Goal: Transaction & Acquisition: Book appointment/travel/reservation

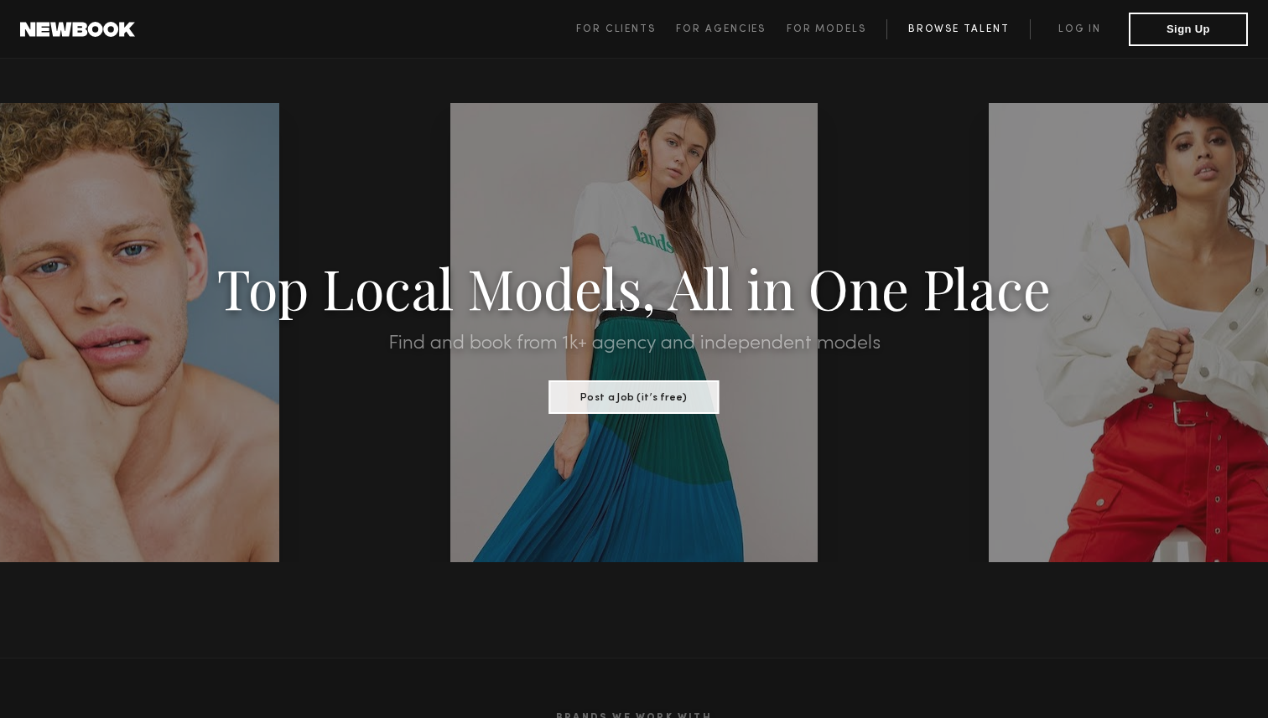
click at [931, 30] on link "Browse Talent" at bounding box center [957, 29] width 143 height 20
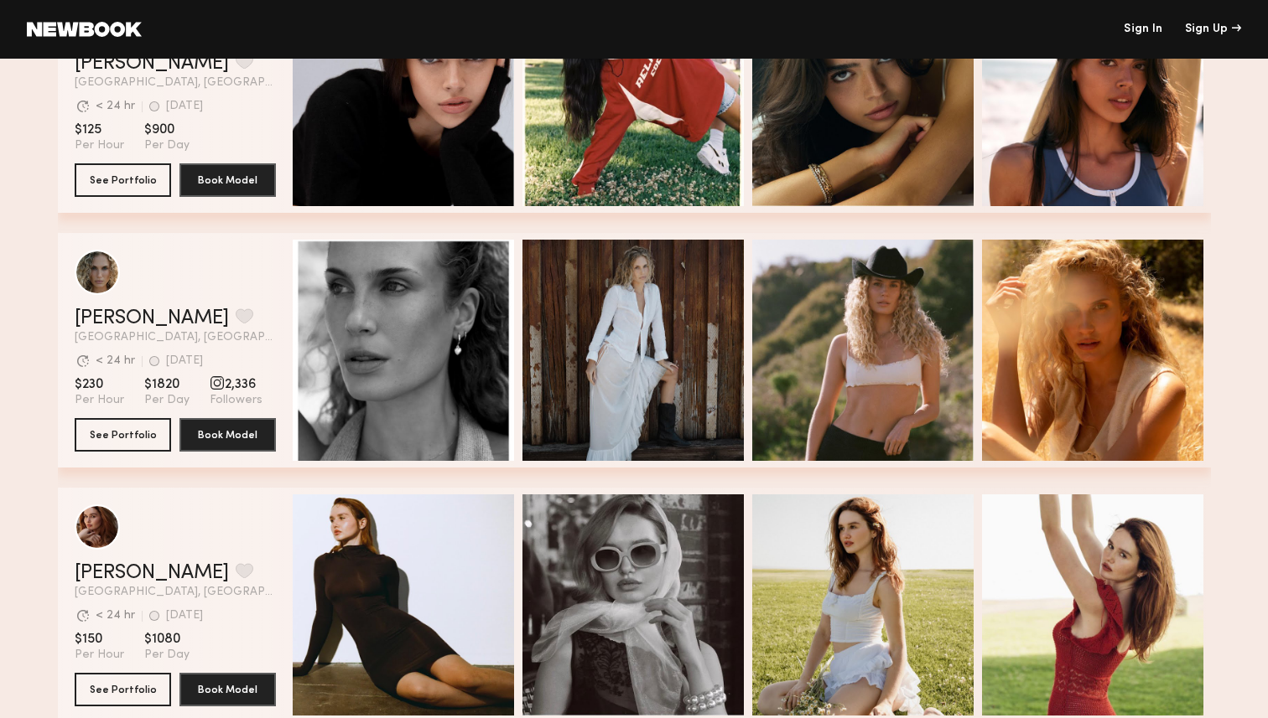
scroll to position [4714, 0]
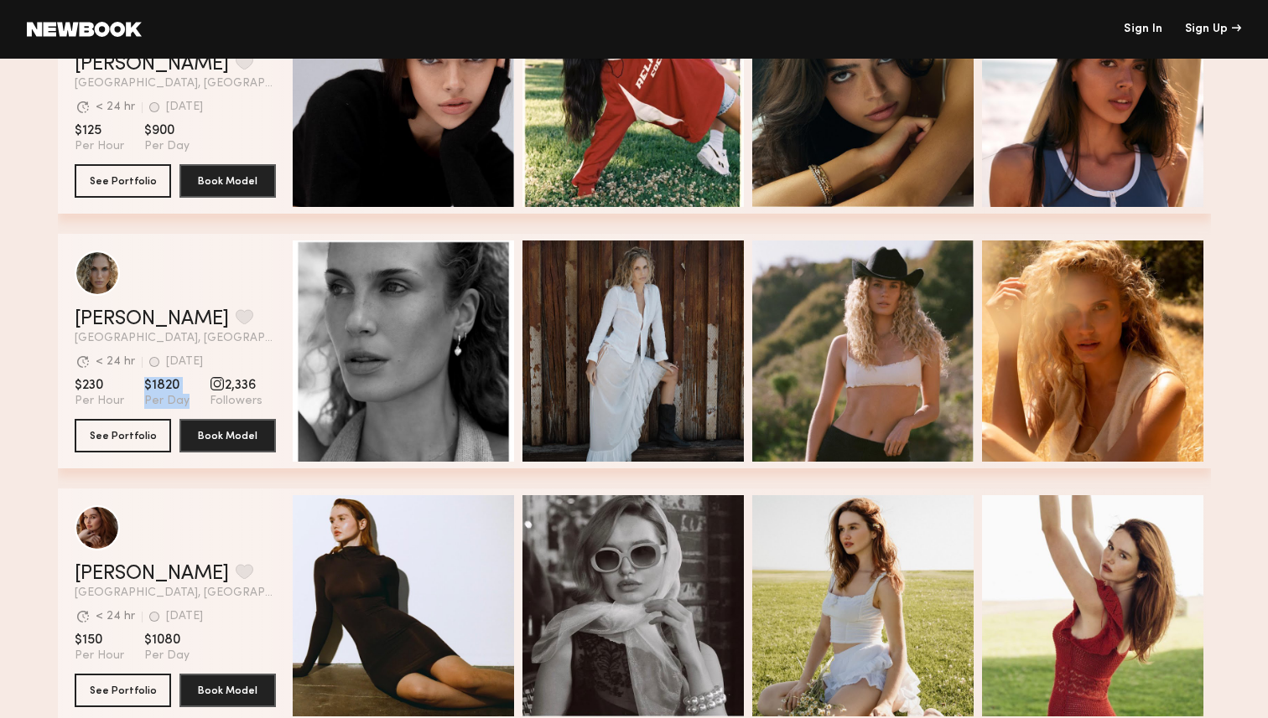
drag, startPoint x: 140, startPoint y: 381, endPoint x: 180, endPoint y: 397, distance: 43.6
click at [180, 397] on section "$230 Per Hour $1820 Per Day 2,336 Followers" at bounding box center [175, 393] width 201 height 32
click at [180, 397] on span "Per Day" at bounding box center [166, 401] width 45 height 15
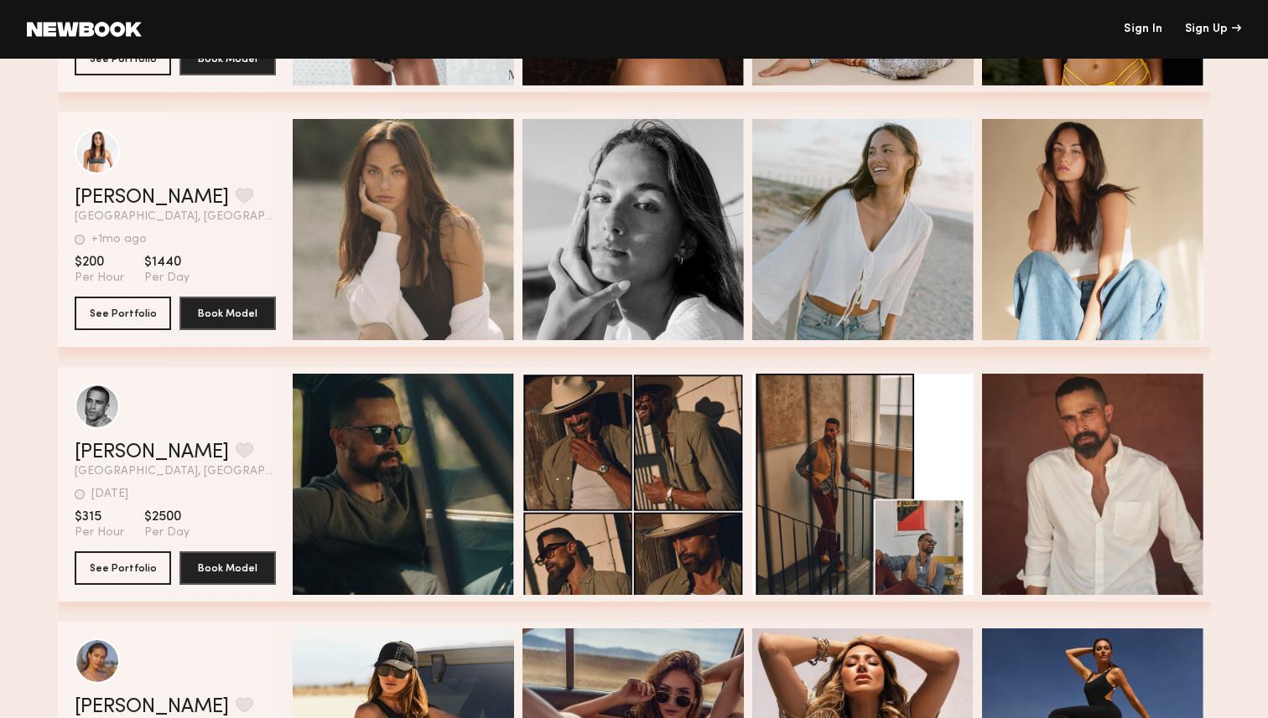
click at [180, 391] on div "grid" at bounding box center [175, 406] width 201 height 45
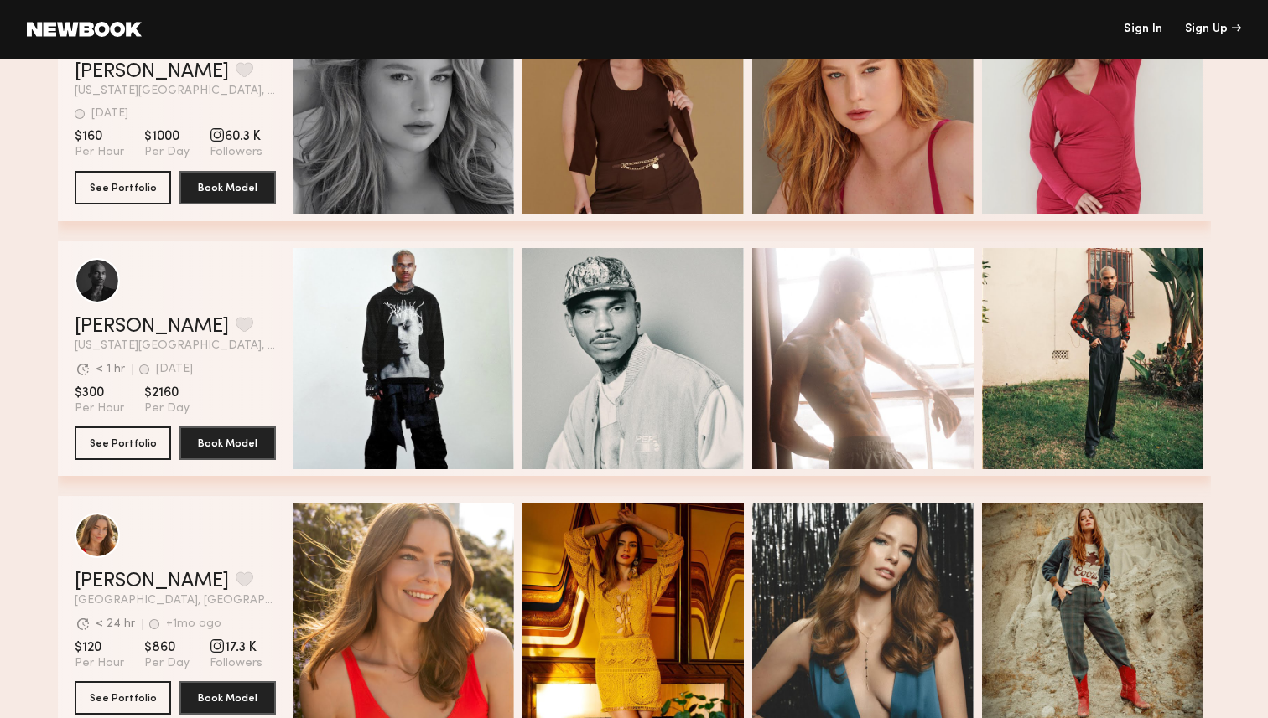
scroll to position [0, 0]
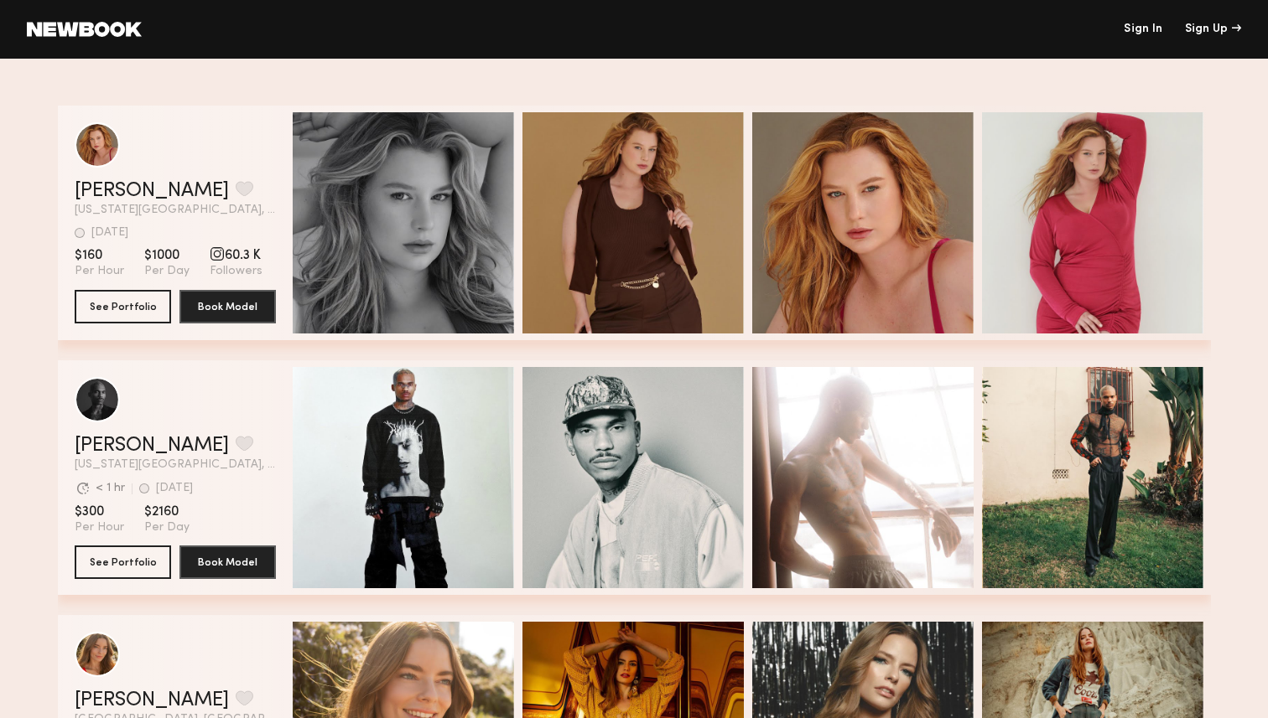
click at [180, 390] on div "grid" at bounding box center [175, 399] width 201 height 45
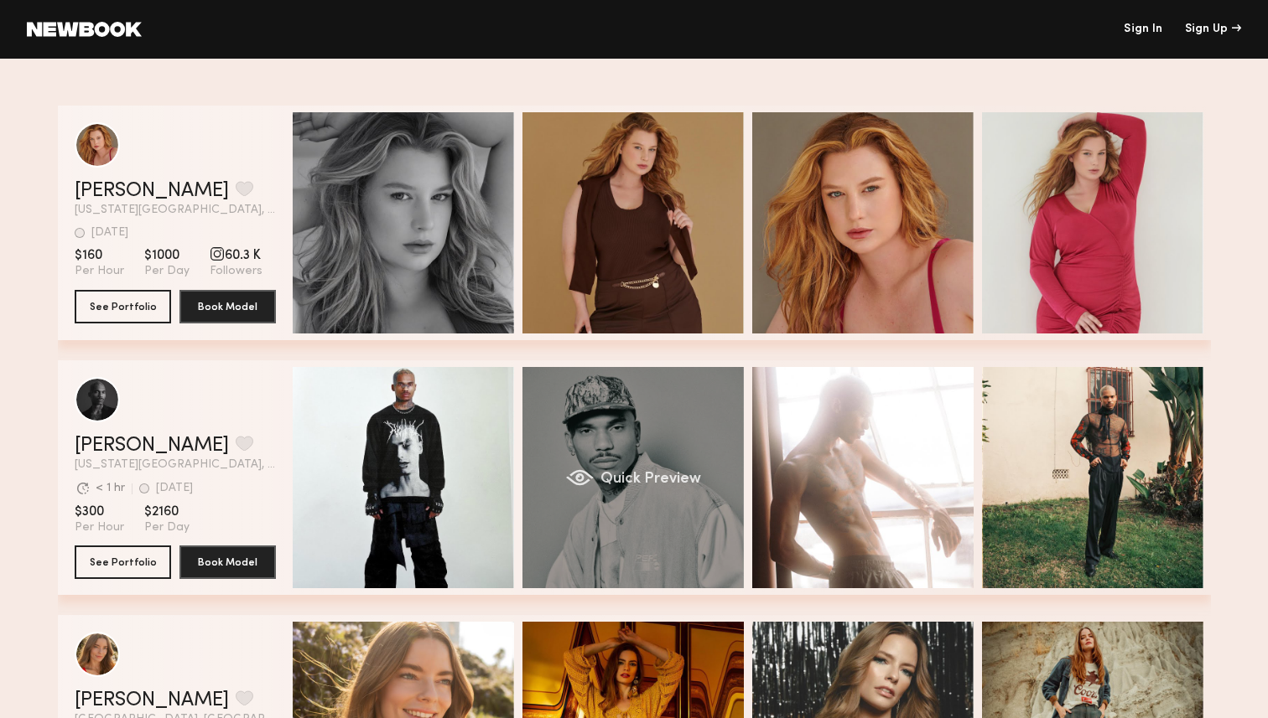
scroll to position [195, 0]
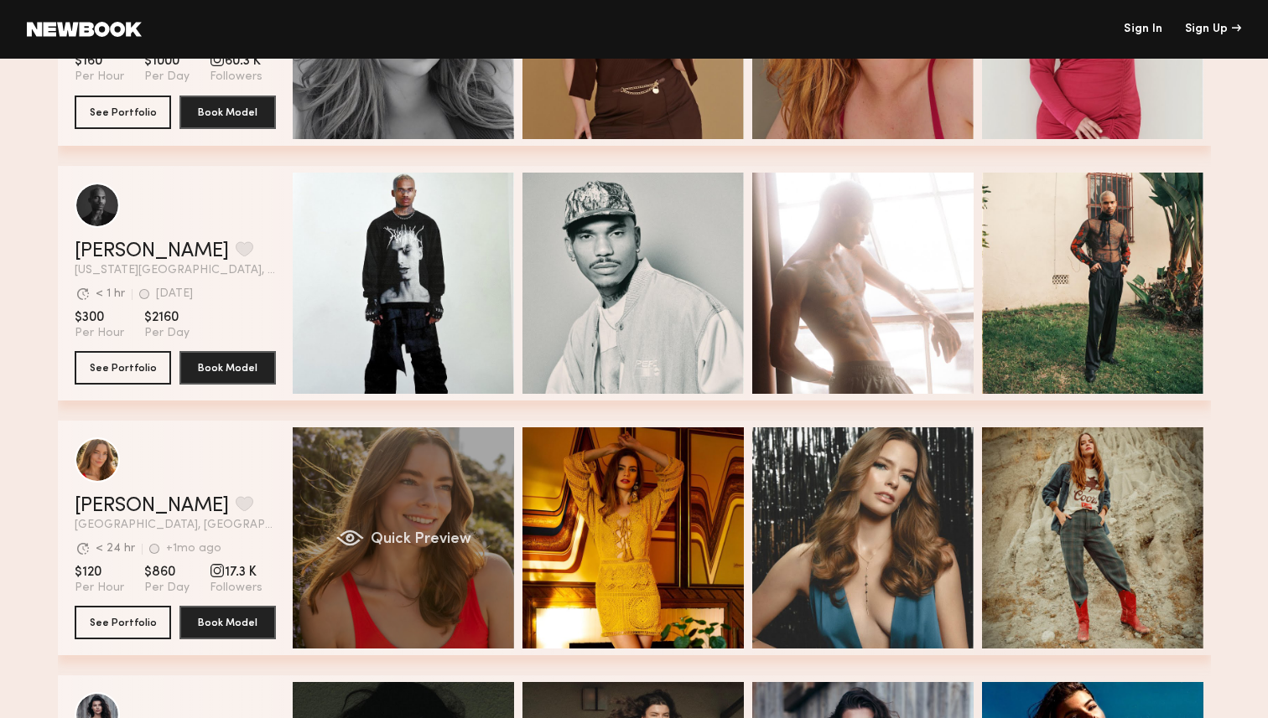
click at [434, 534] on span "Quick Preview" at bounding box center [420, 539] width 101 height 15
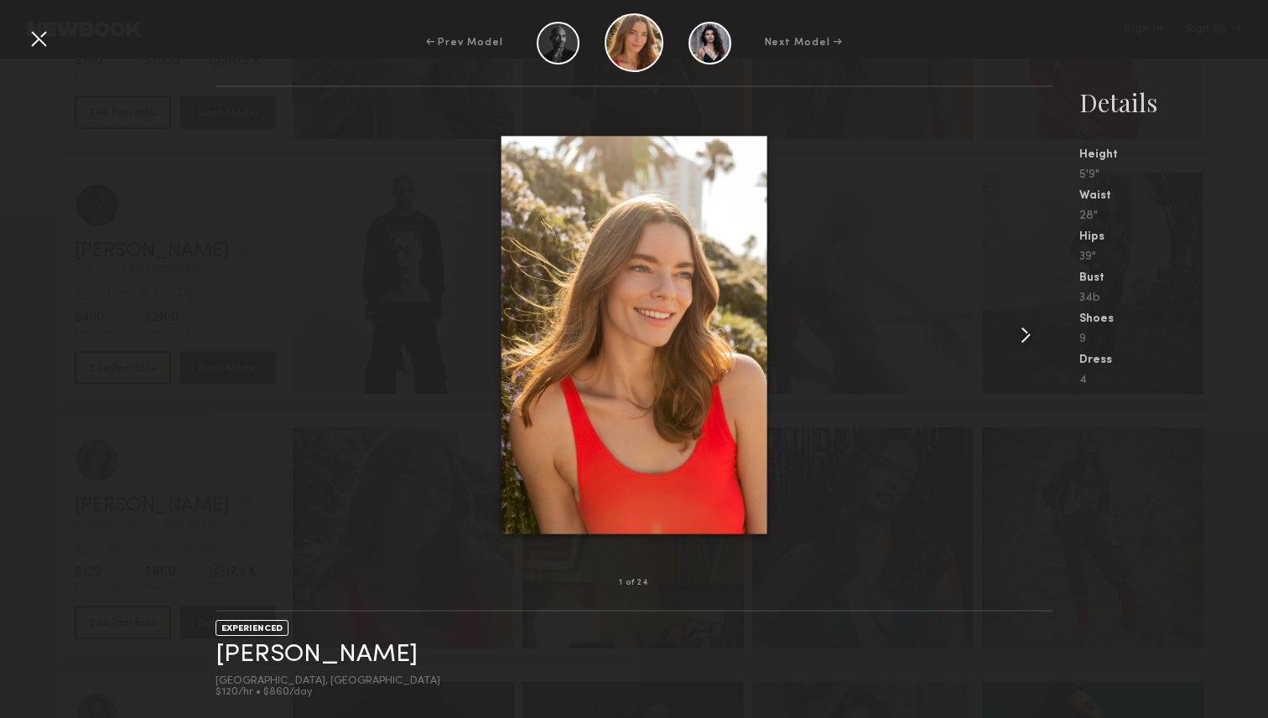
click at [1022, 331] on common-icon at bounding box center [1025, 335] width 27 height 27
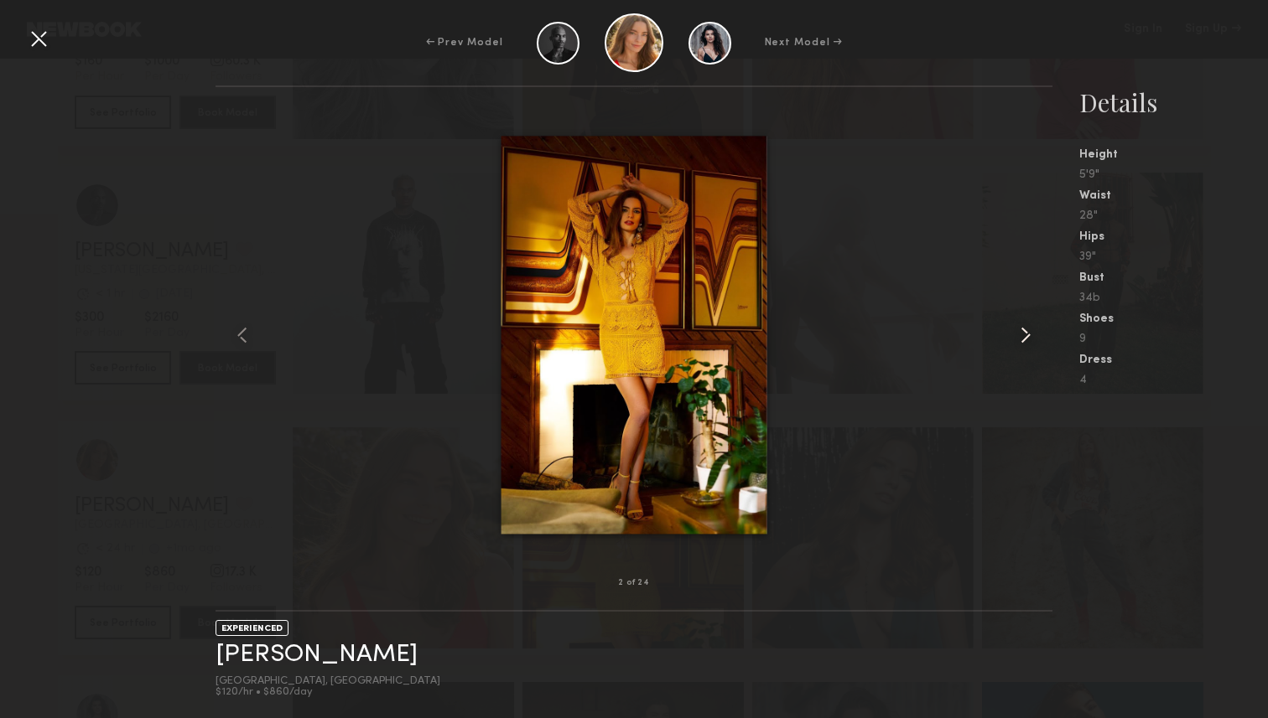
click at [1022, 331] on common-icon at bounding box center [1025, 335] width 27 height 27
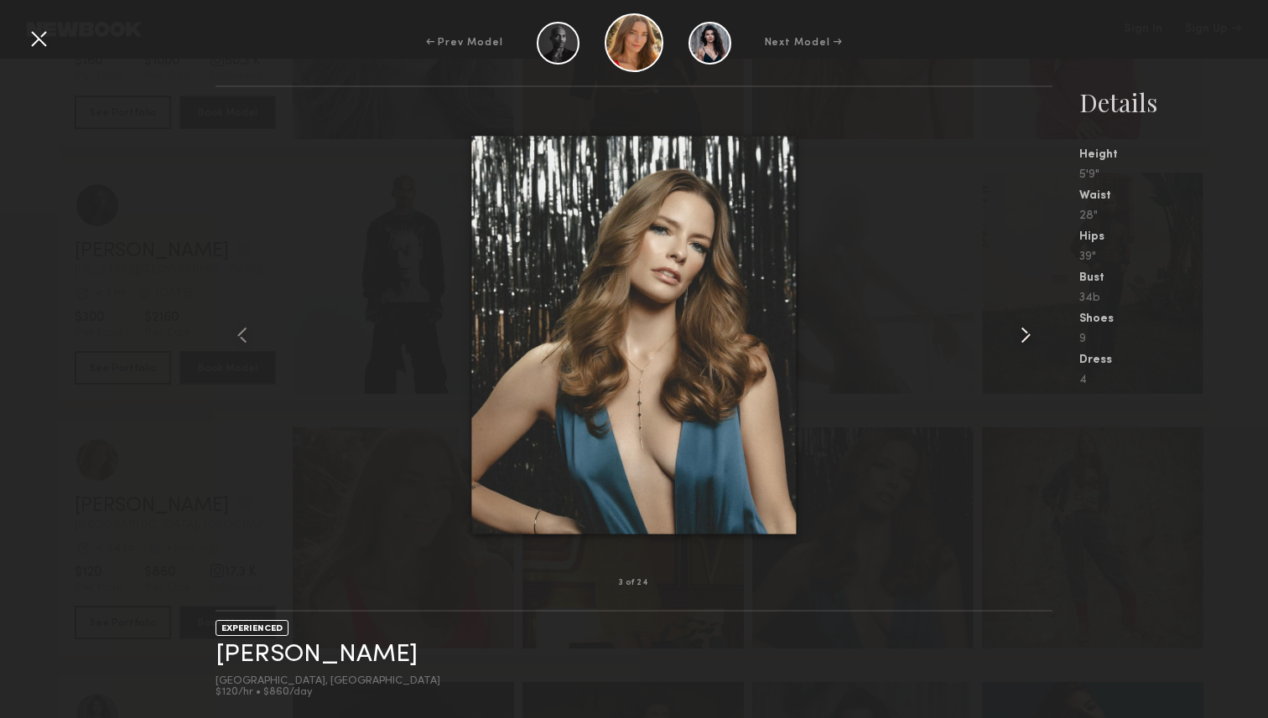
click at [1022, 331] on common-icon at bounding box center [1025, 335] width 27 height 27
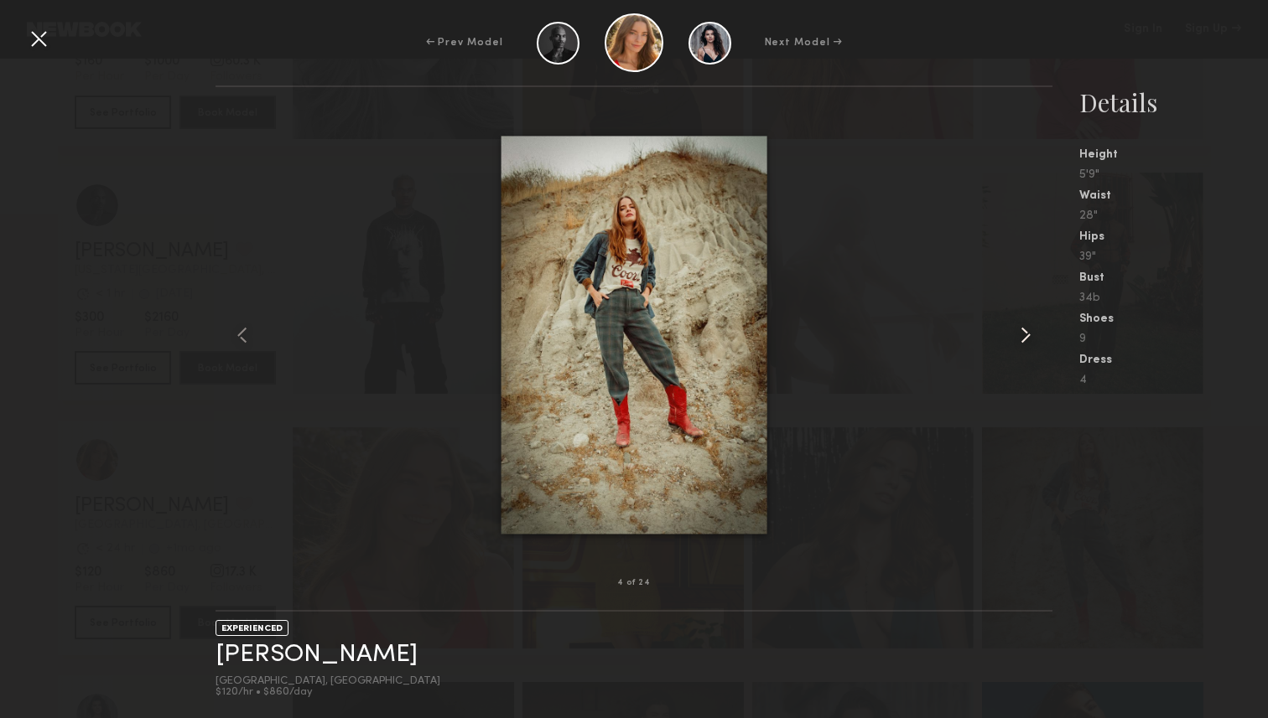
click at [1022, 331] on common-icon at bounding box center [1025, 335] width 27 height 27
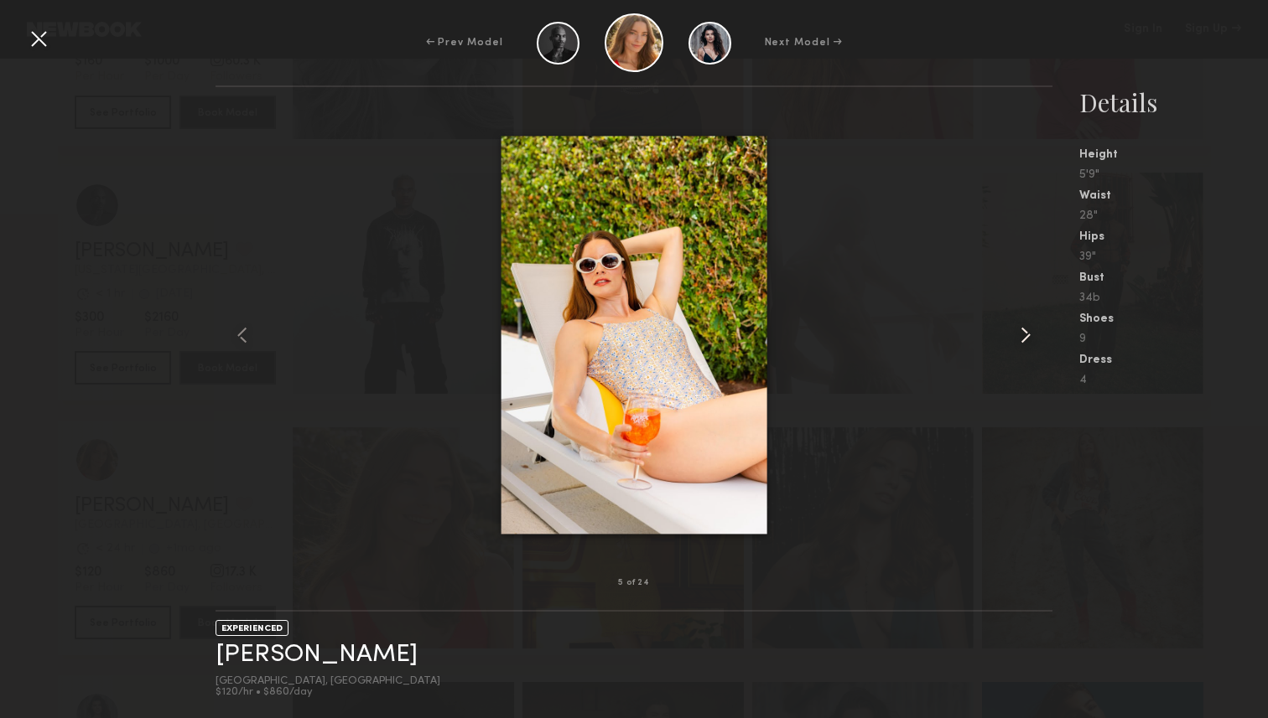
click at [1022, 331] on common-icon at bounding box center [1025, 335] width 27 height 27
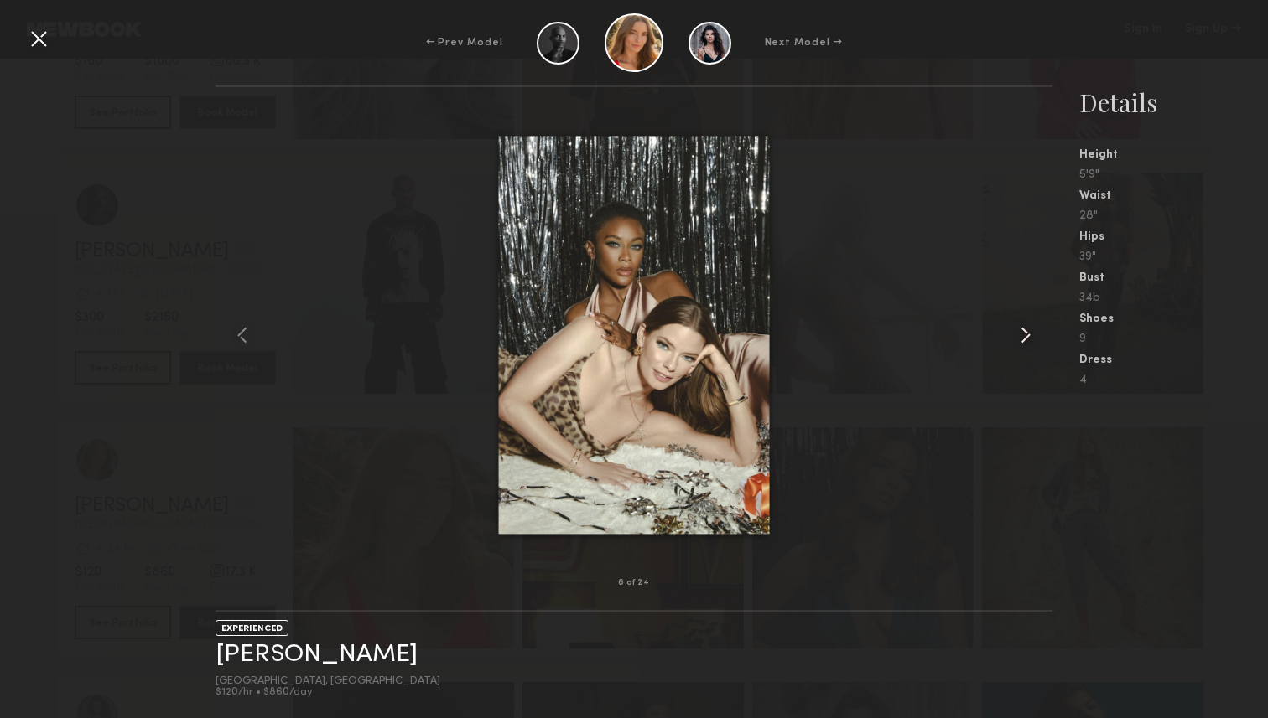
click at [1022, 331] on common-icon at bounding box center [1025, 335] width 27 height 27
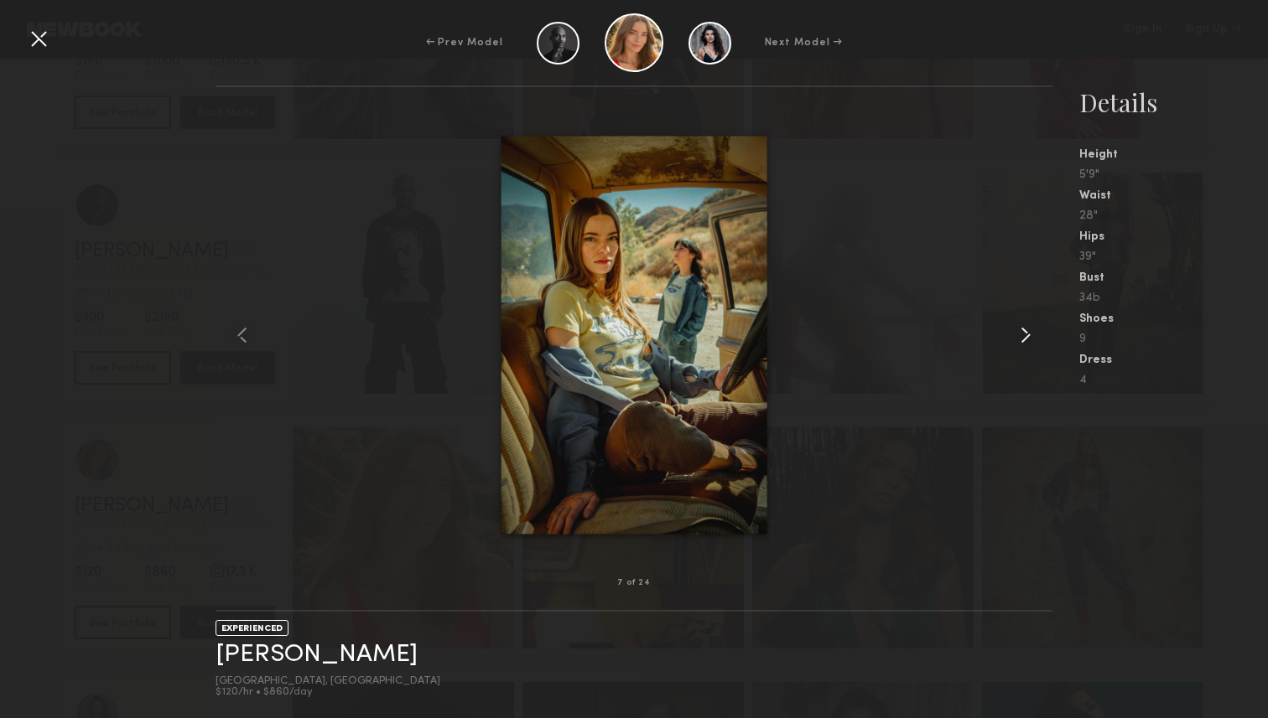
click at [1022, 331] on common-icon at bounding box center [1025, 335] width 27 height 27
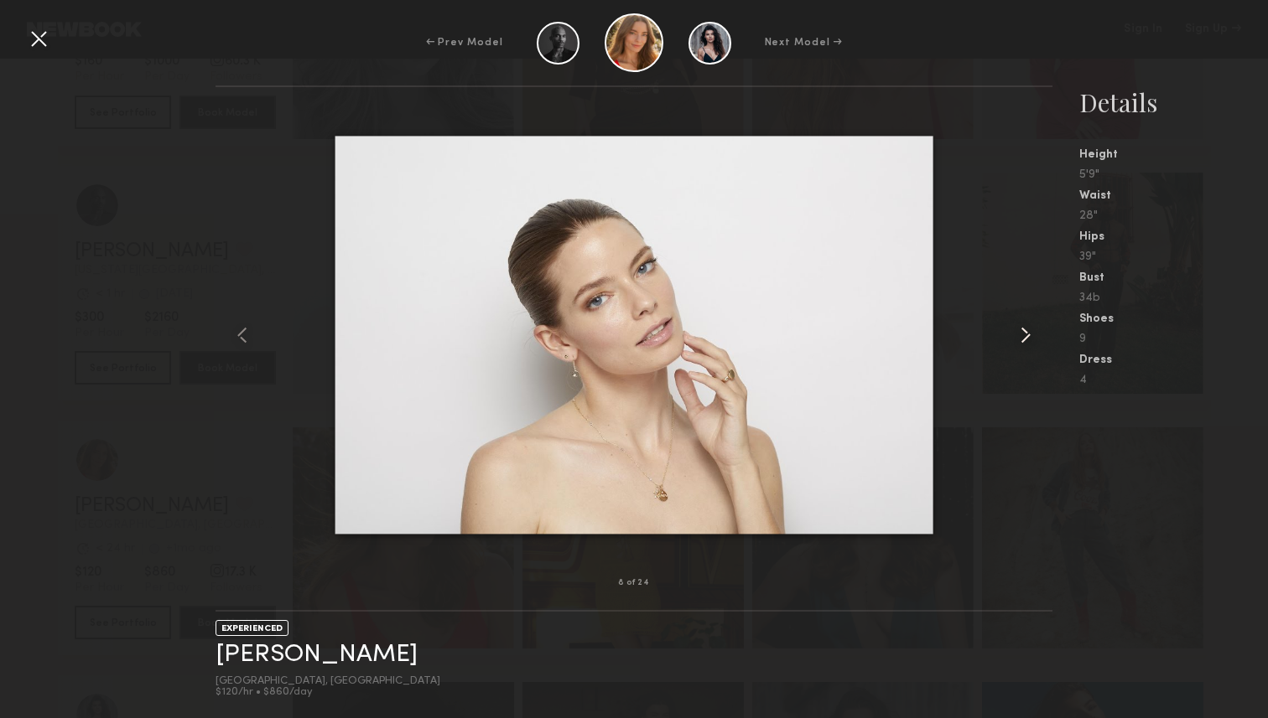
click at [1022, 331] on common-icon at bounding box center [1025, 335] width 27 height 27
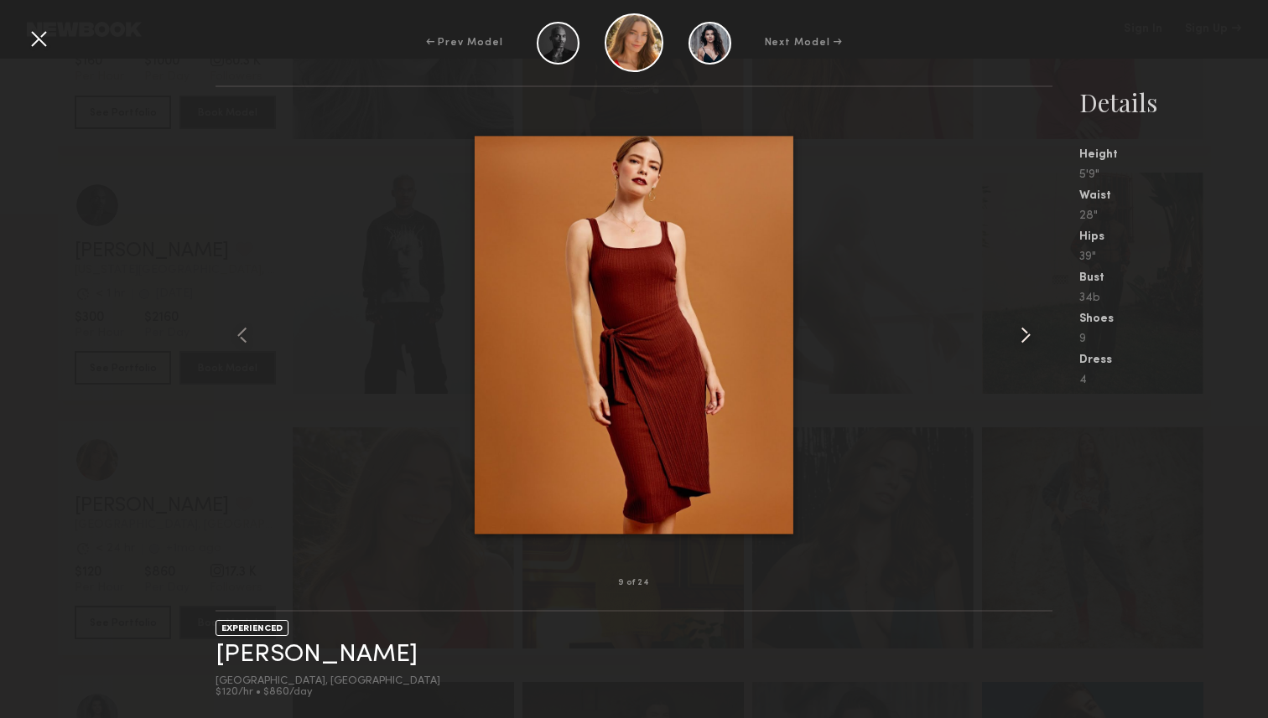
click at [1022, 331] on common-icon at bounding box center [1025, 335] width 27 height 27
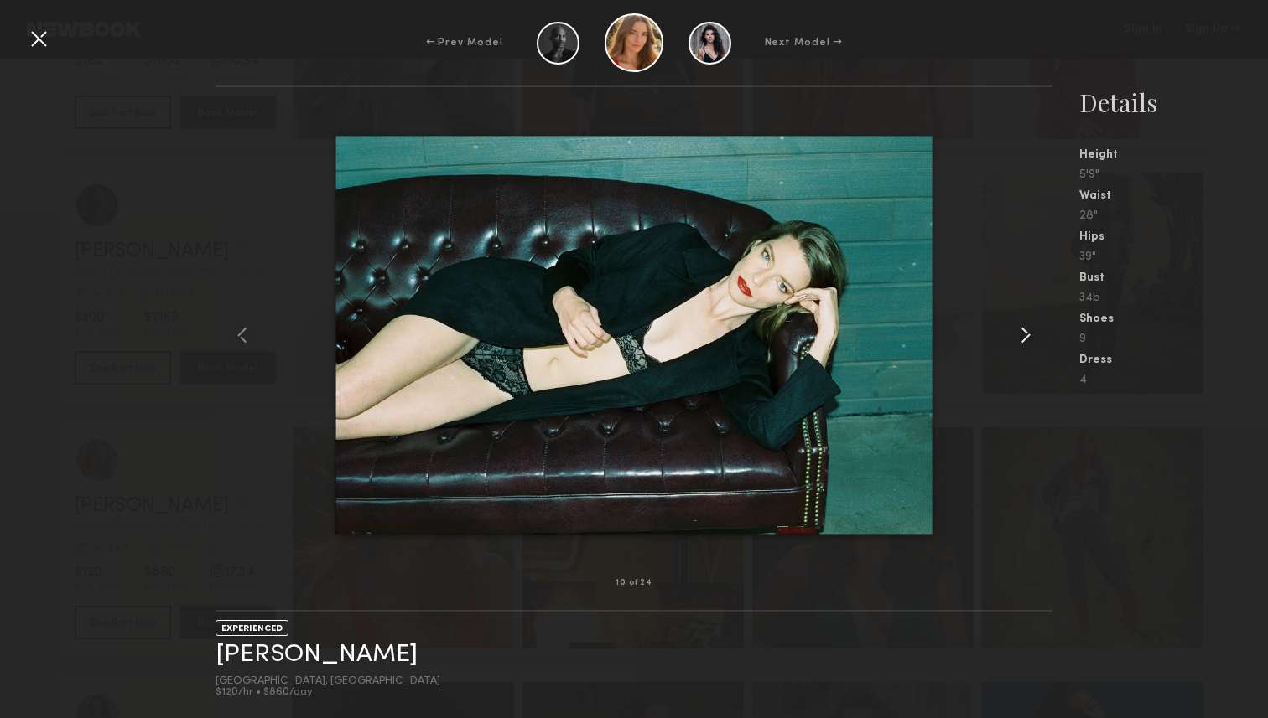
click at [1022, 331] on common-icon at bounding box center [1025, 335] width 27 height 27
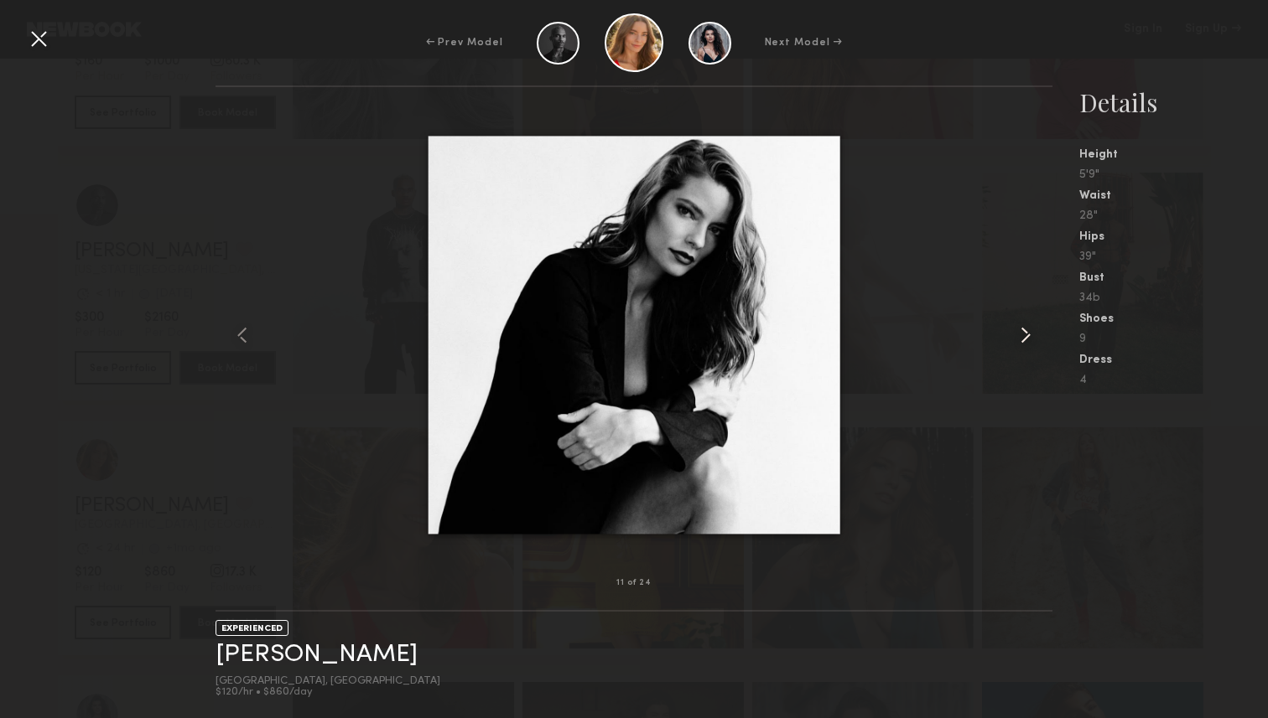
click at [1022, 331] on common-icon at bounding box center [1025, 335] width 27 height 27
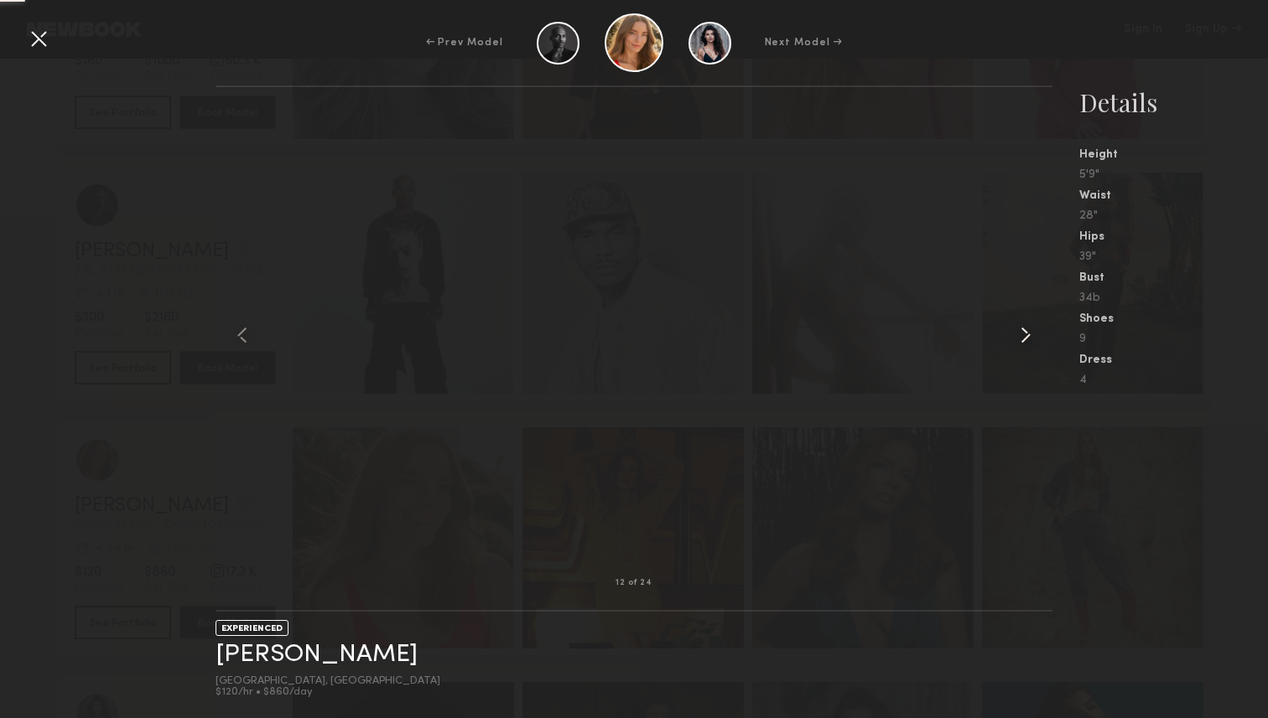
click at [1022, 331] on common-icon at bounding box center [1025, 335] width 27 height 27
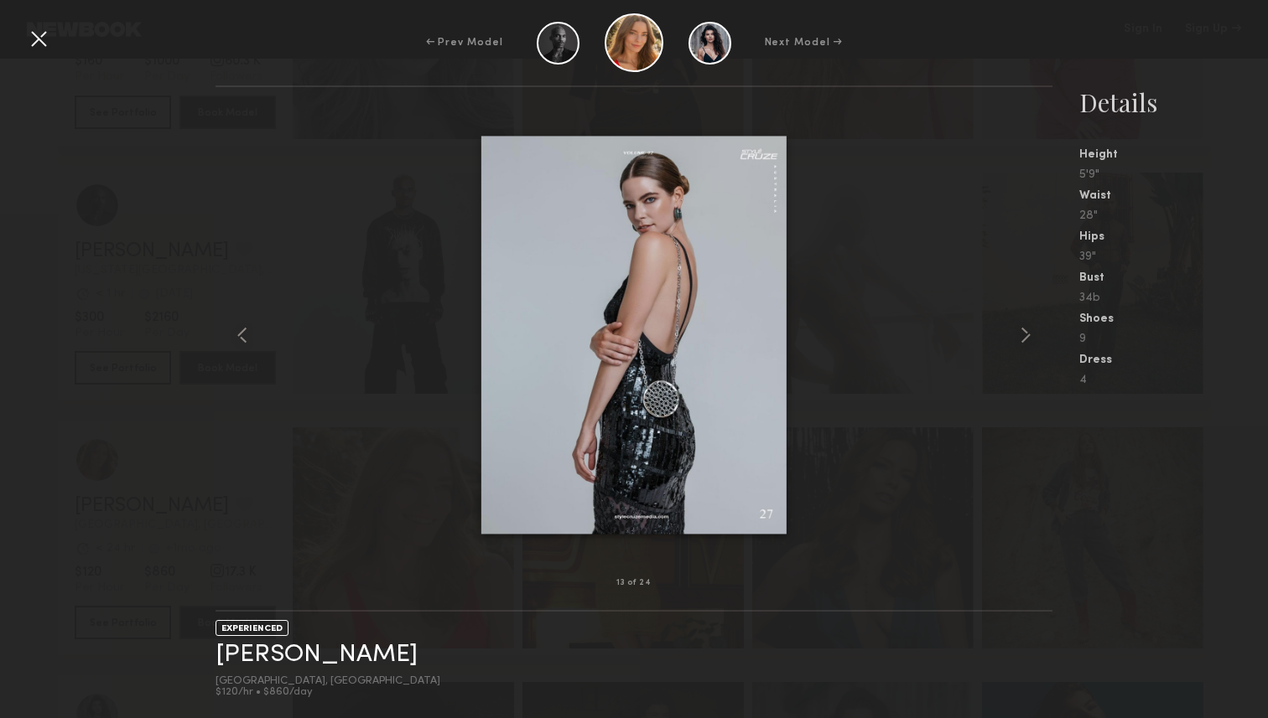
click at [1022, 331] on common-icon at bounding box center [1025, 335] width 27 height 27
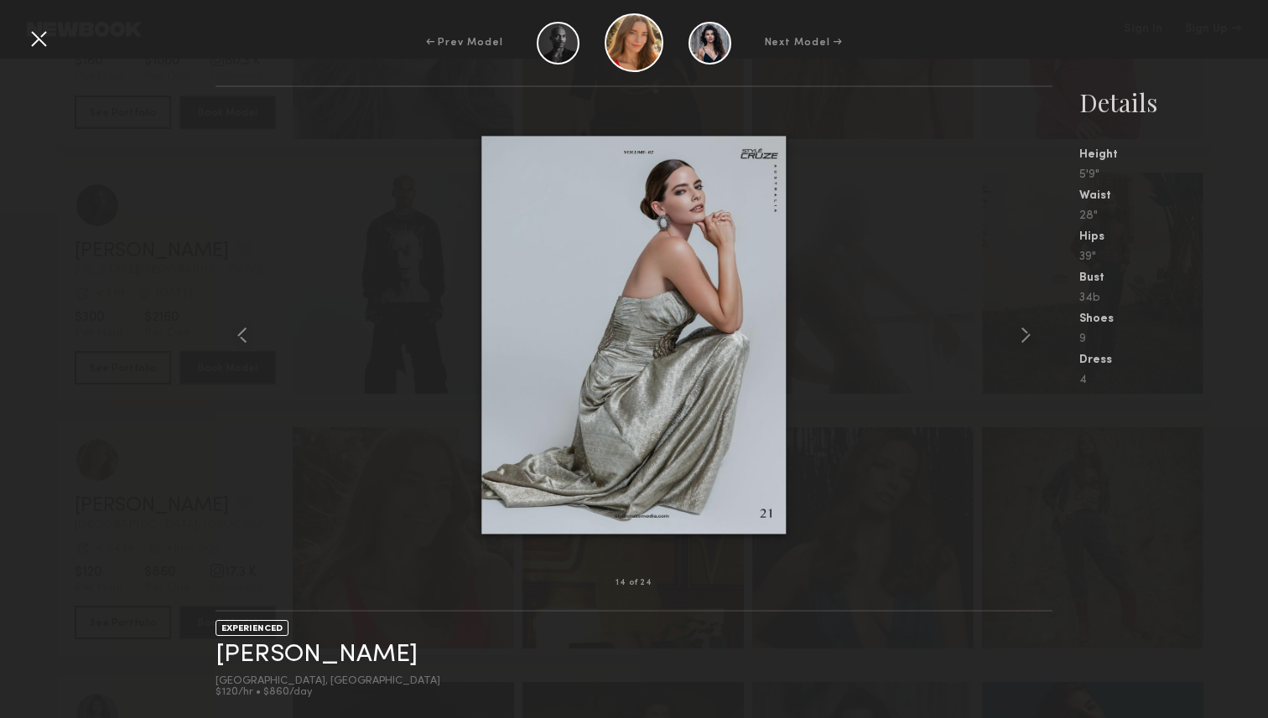
click at [1022, 331] on common-icon at bounding box center [1025, 335] width 27 height 27
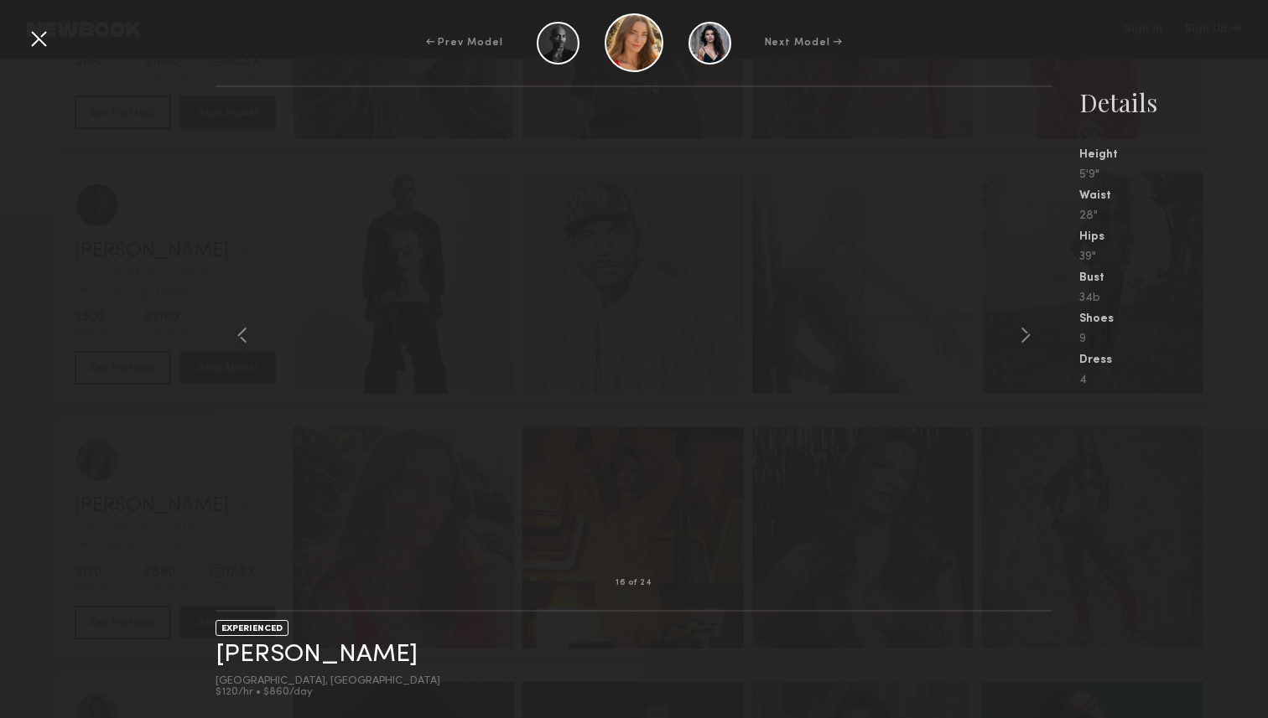
click at [1022, 331] on common-icon at bounding box center [1025, 335] width 27 height 27
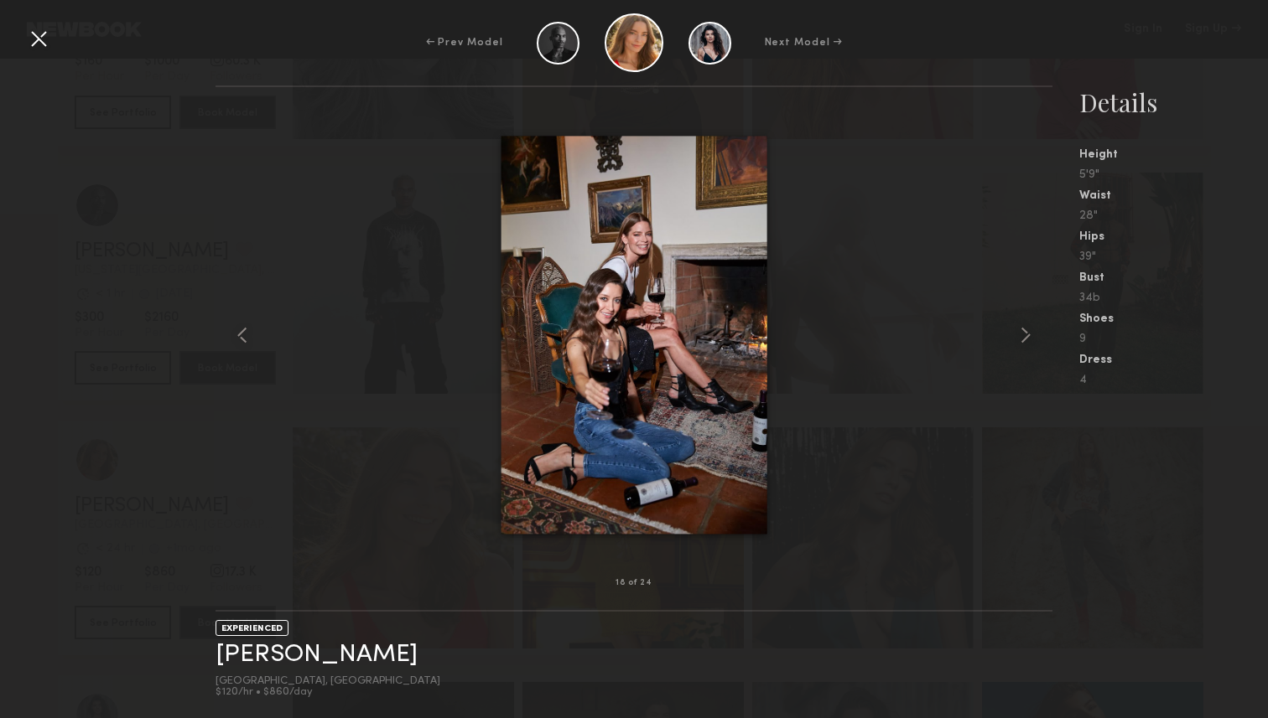
click at [1022, 331] on common-icon at bounding box center [1025, 335] width 27 height 27
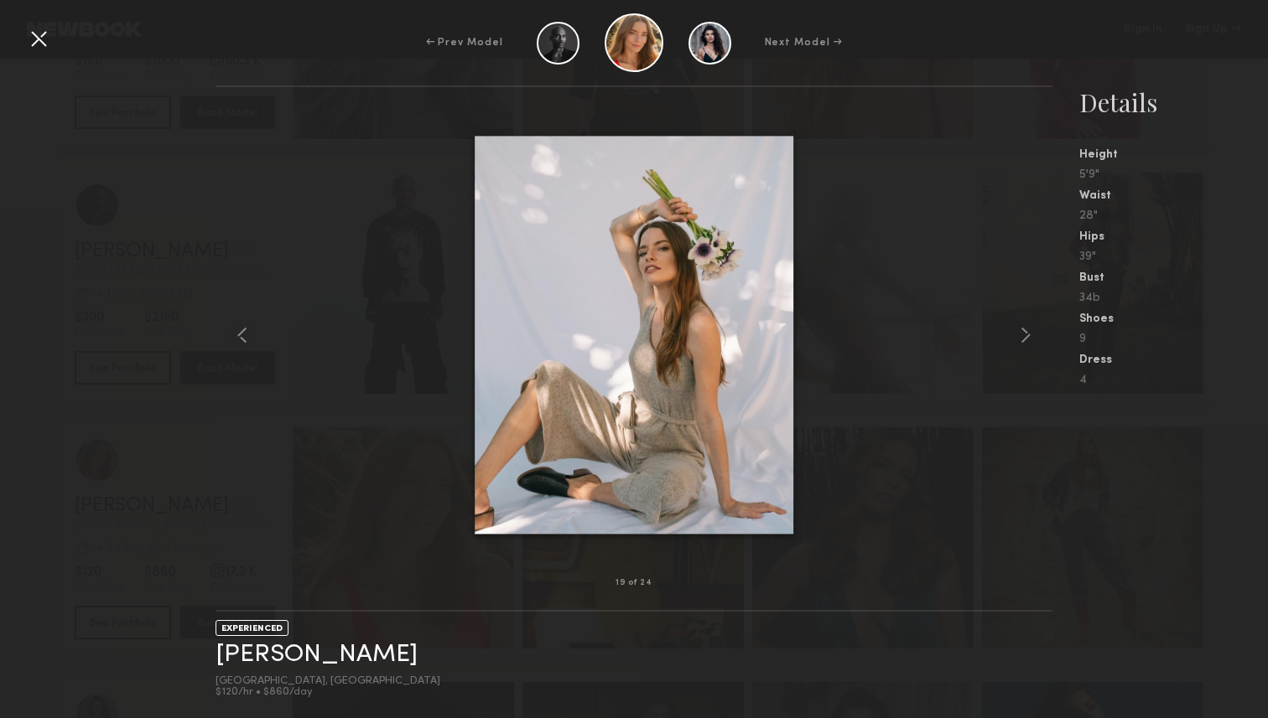
click at [1022, 331] on common-icon at bounding box center [1025, 335] width 27 height 27
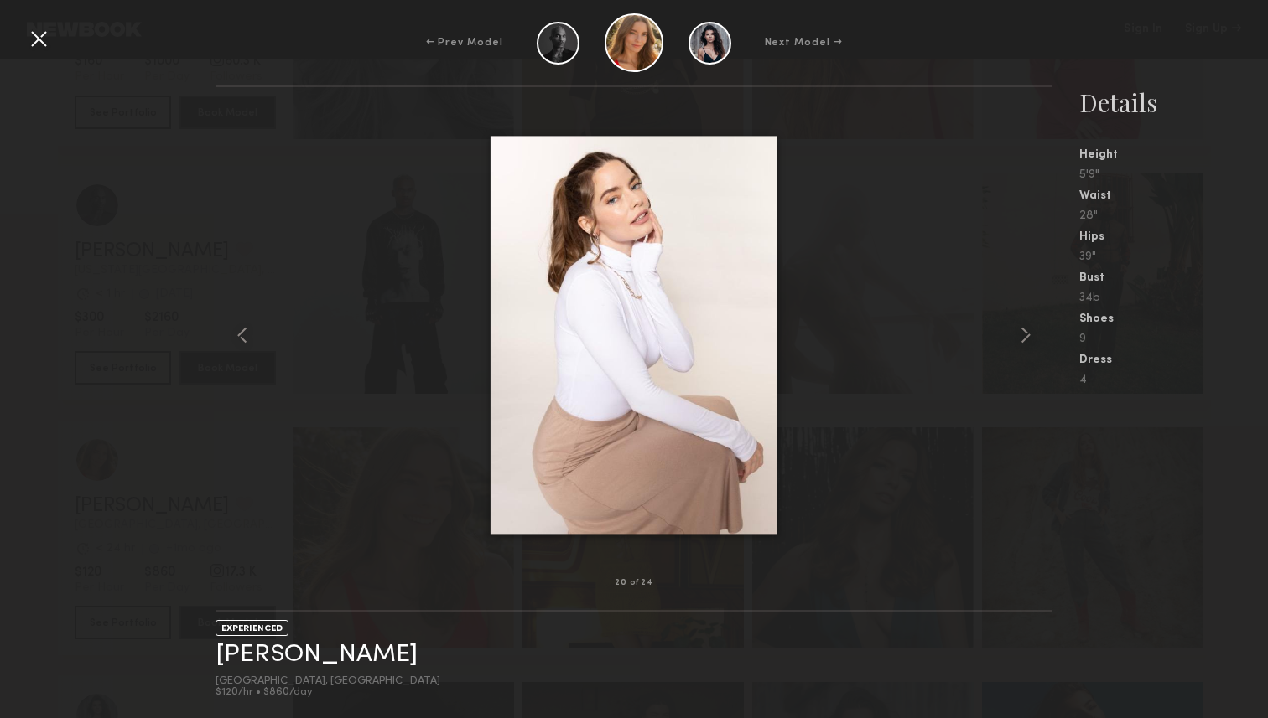
click at [1022, 331] on common-icon at bounding box center [1025, 335] width 27 height 27
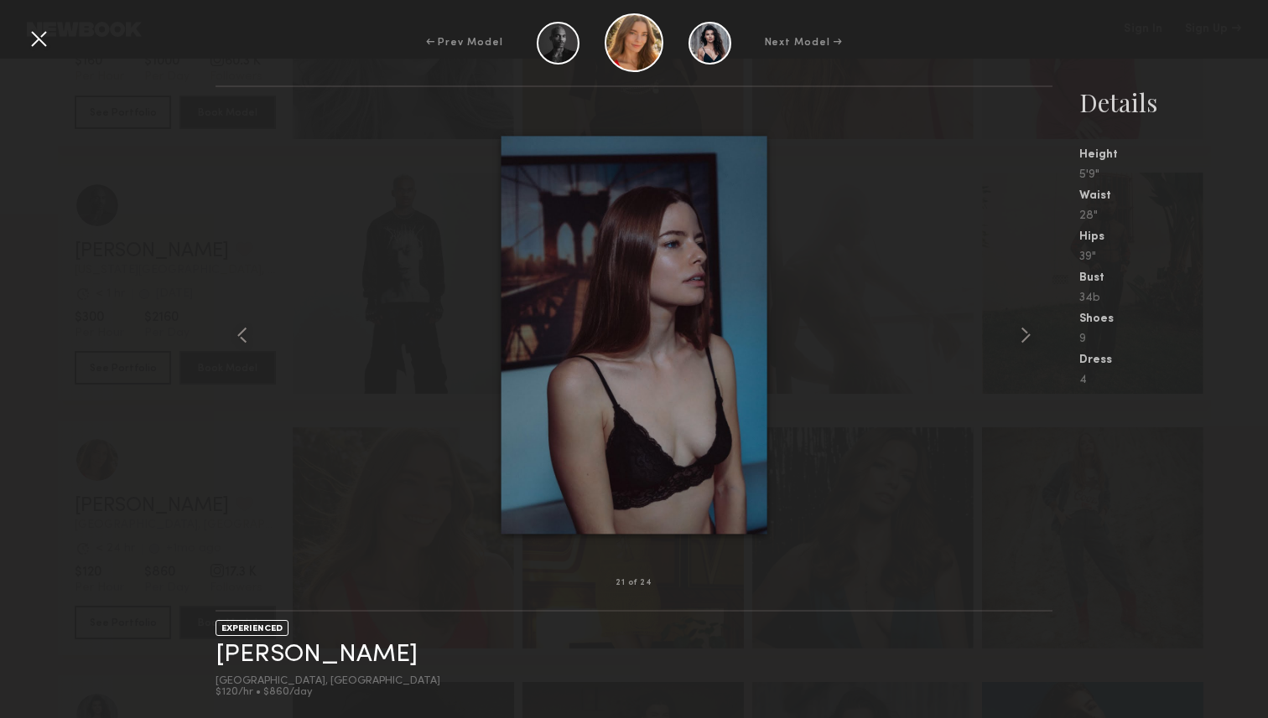
click at [1022, 331] on common-icon at bounding box center [1025, 335] width 27 height 27
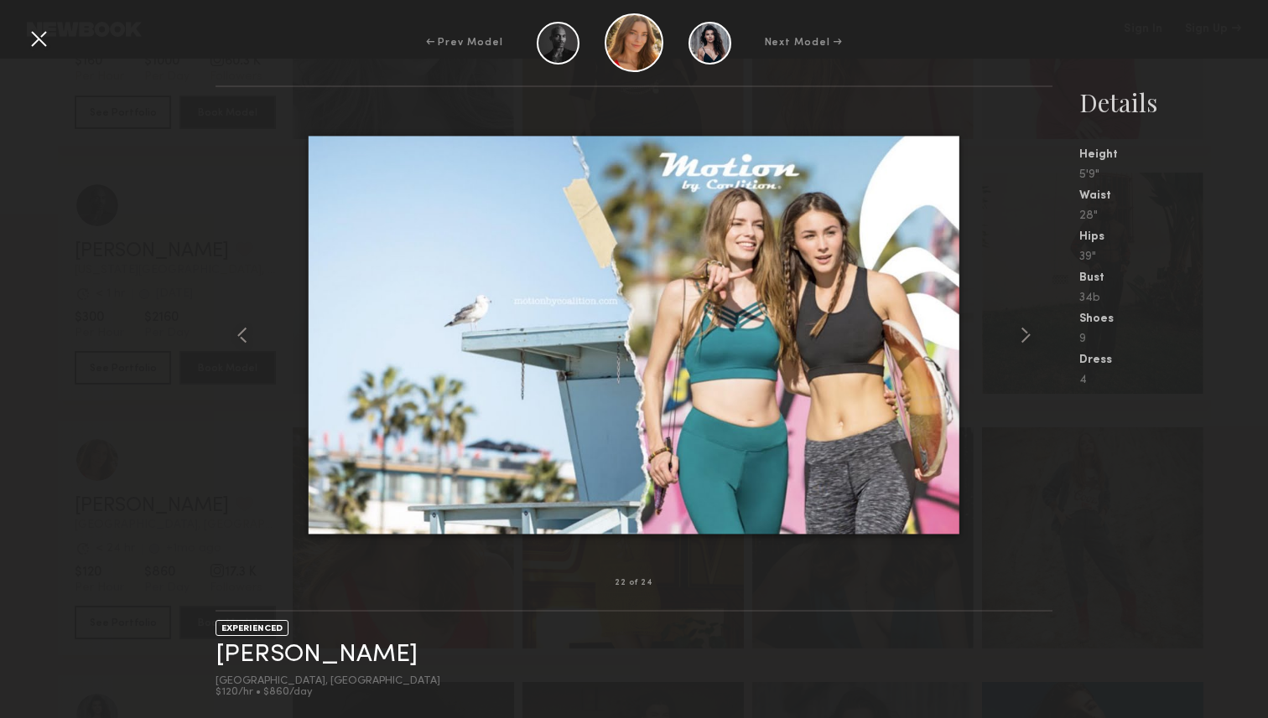
click at [1022, 331] on common-icon at bounding box center [1025, 335] width 27 height 27
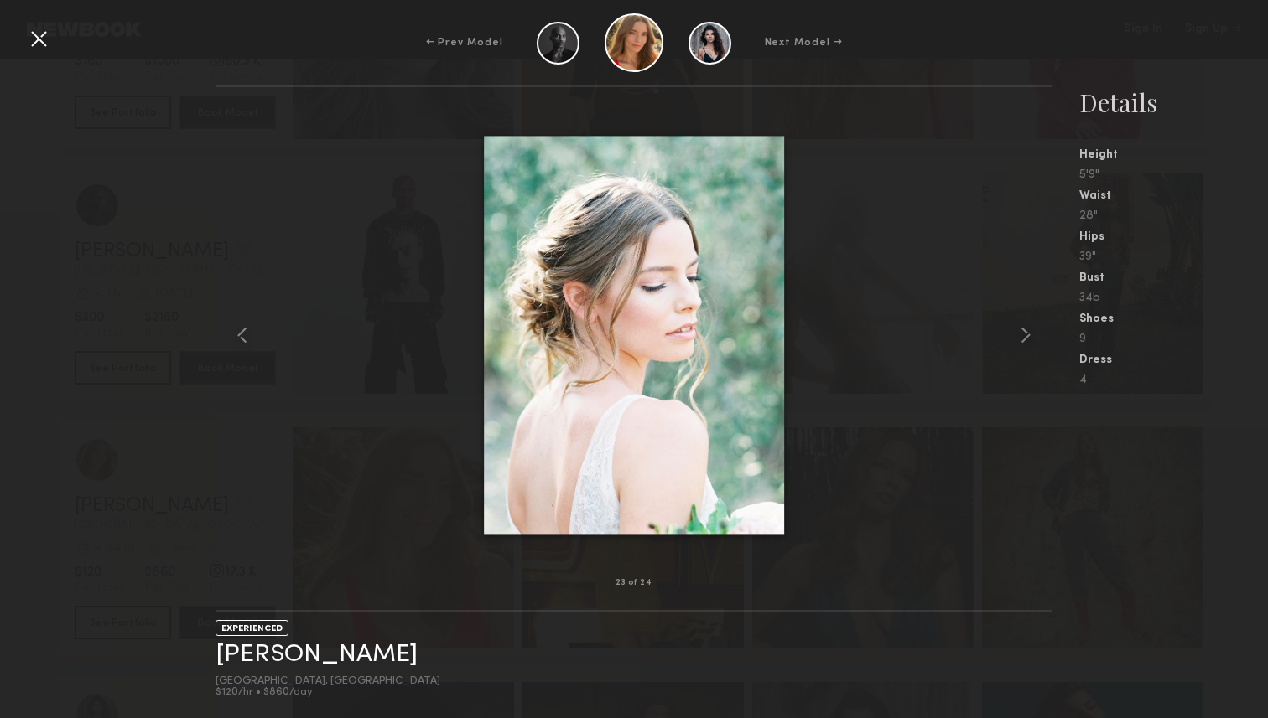
click at [1022, 331] on common-icon at bounding box center [1025, 335] width 27 height 27
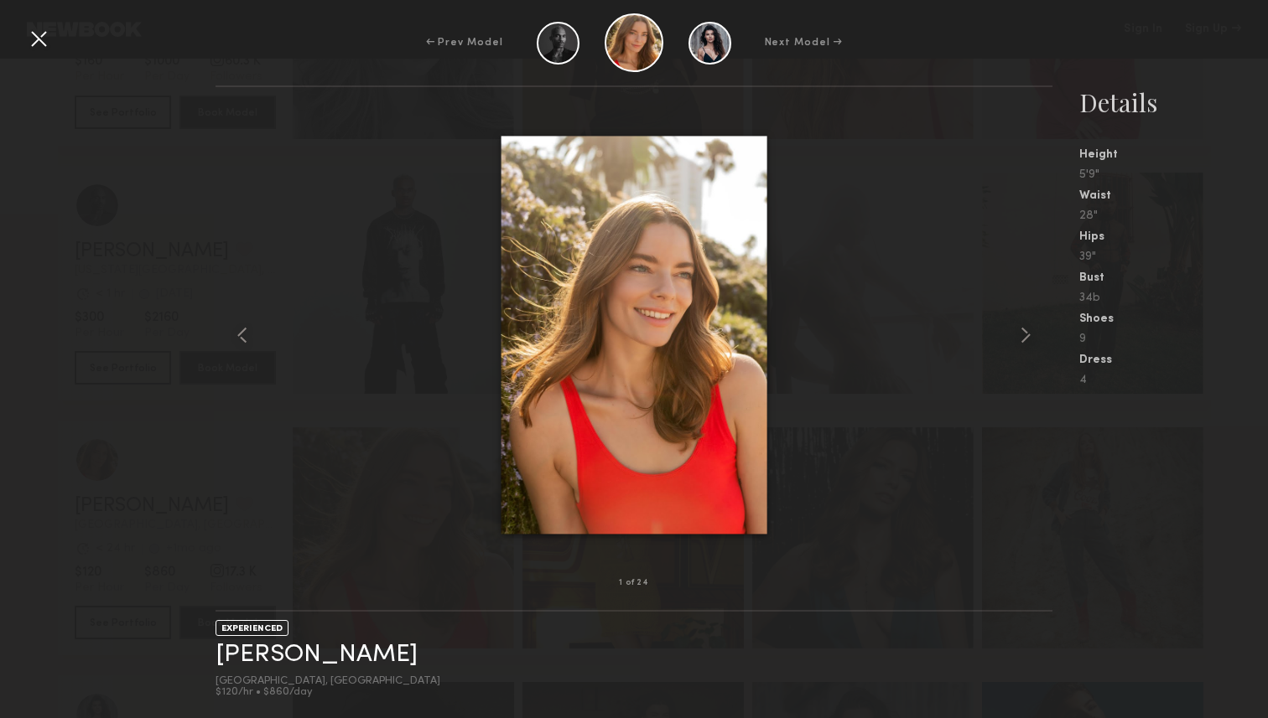
click at [1022, 331] on common-icon at bounding box center [1025, 335] width 27 height 27
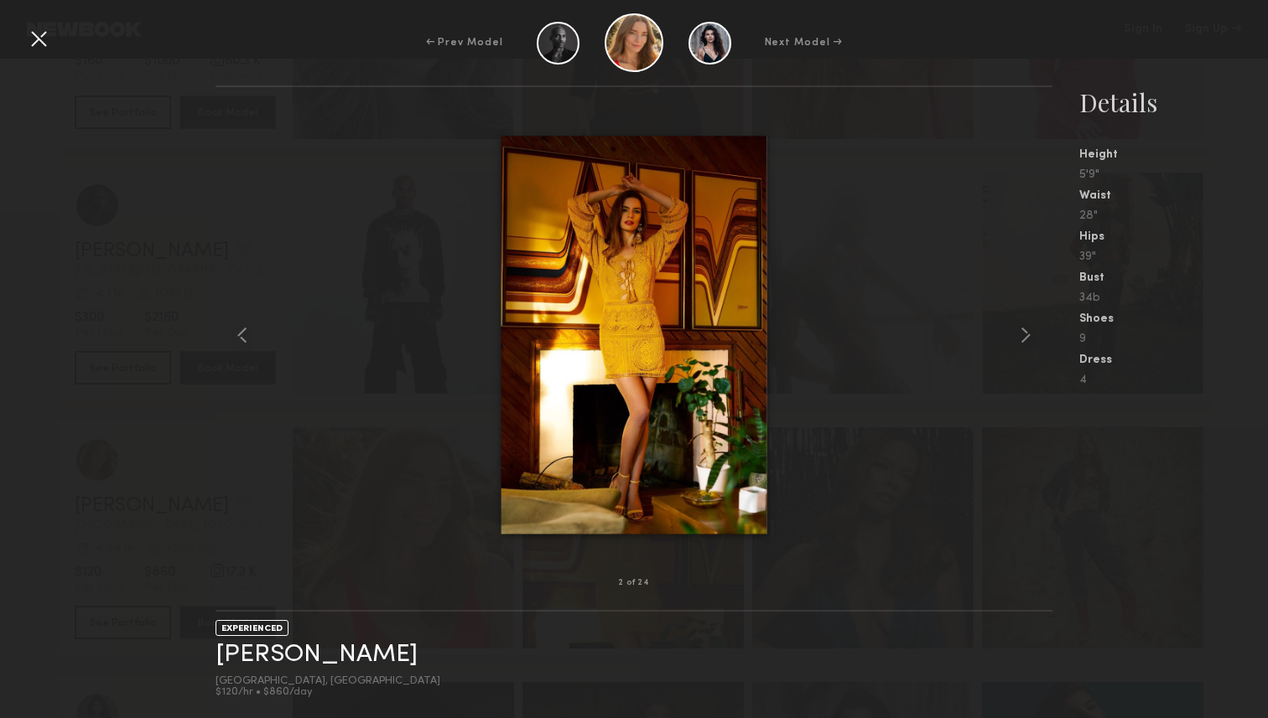
click at [1022, 331] on common-icon at bounding box center [1025, 335] width 27 height 27
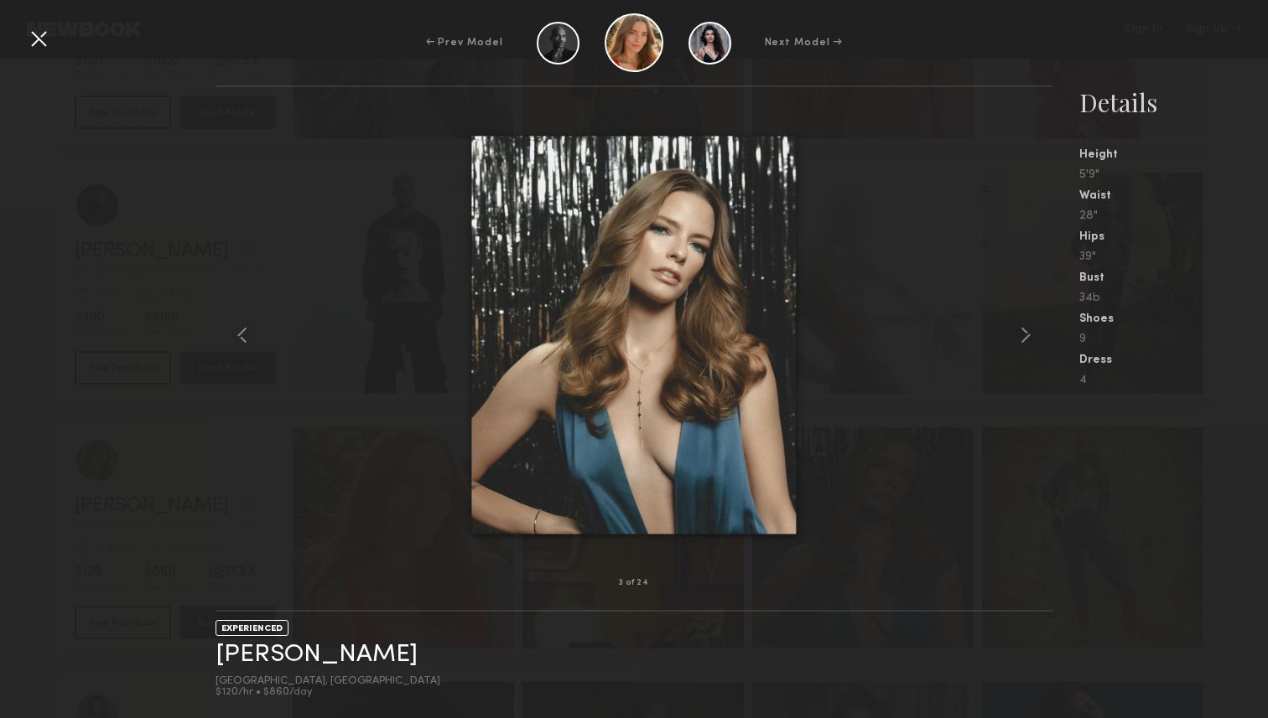
click at [1022, 331] on common-icon at bounding box center [1025, 335] width 27 height 27
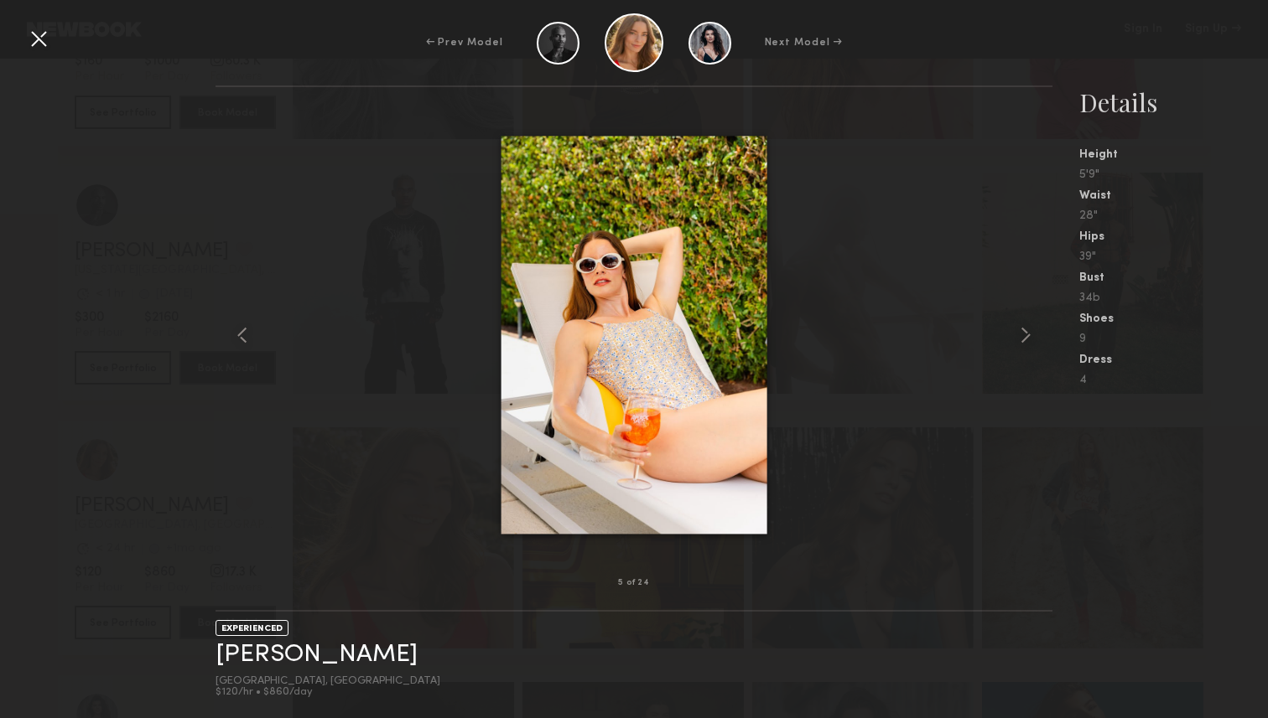
click at [1022, 331] on common-icon at bounding box center [1025, 335] width 27 height 27
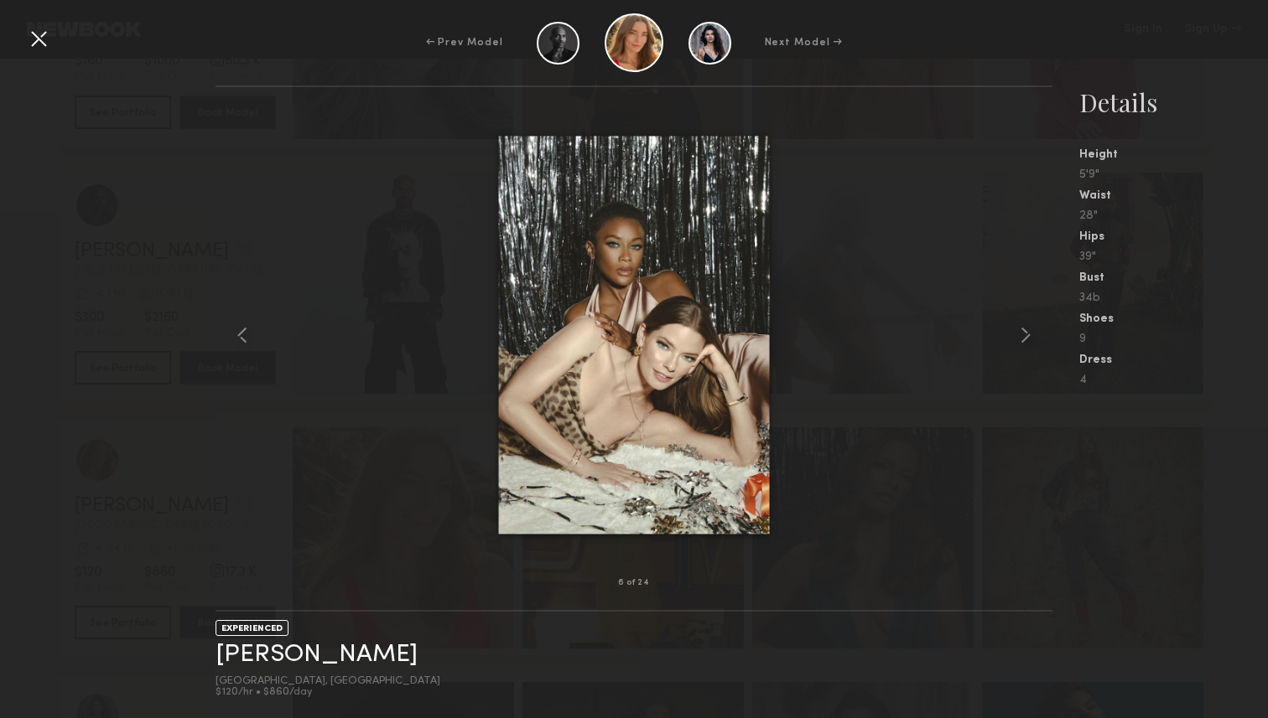
click at [1022, 331] on common-icon at bounding box center [1025, 335] width 27 height 27
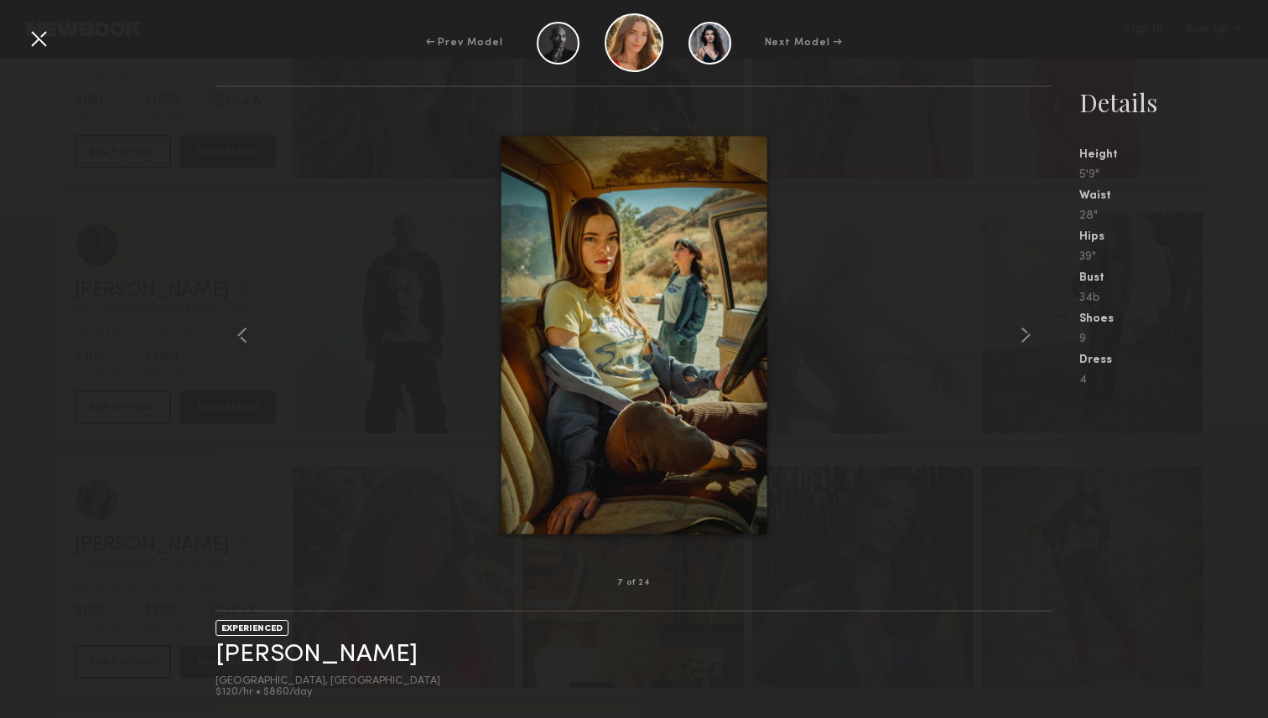
scroll to position [109, 0]
click at [1027, 335] on common-icon at bounding box center [1025, 335] width 27 height 27
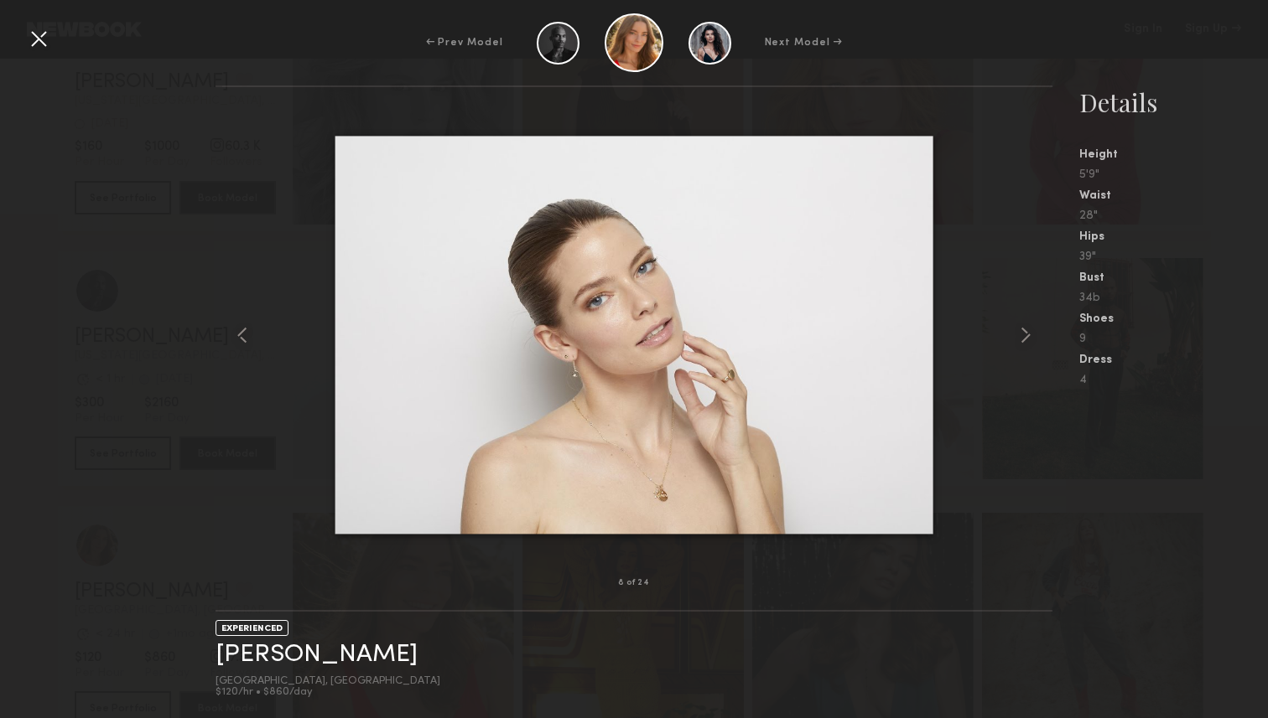
click at [35, 35] on div at bounding box center [38, 38] width 27 height 27
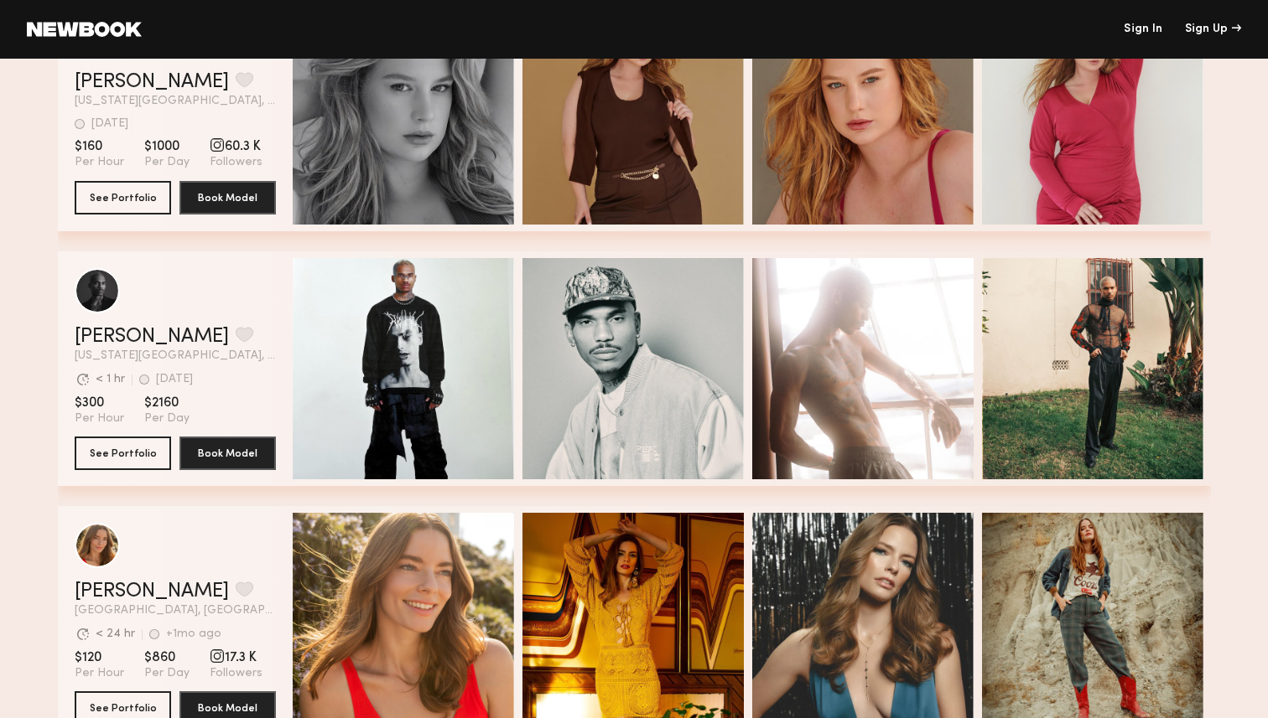
click at [182, 237] on div "[PERSON_NAME] Favorite [US_STATE][GEOGRAPHIC_DATA], [GEOGRAPHIC_DATA] [DATE] La…" at bounding box center [634, 124] width 1153 height 255
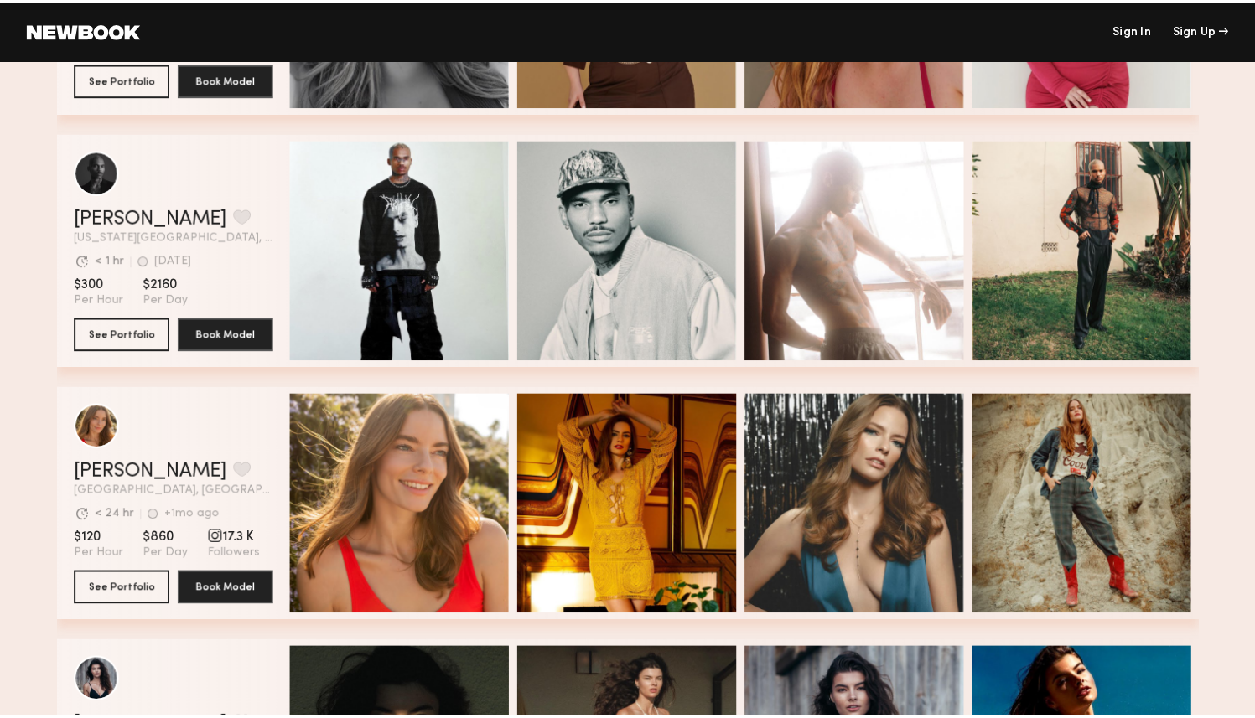
scroll to position [226, 0]
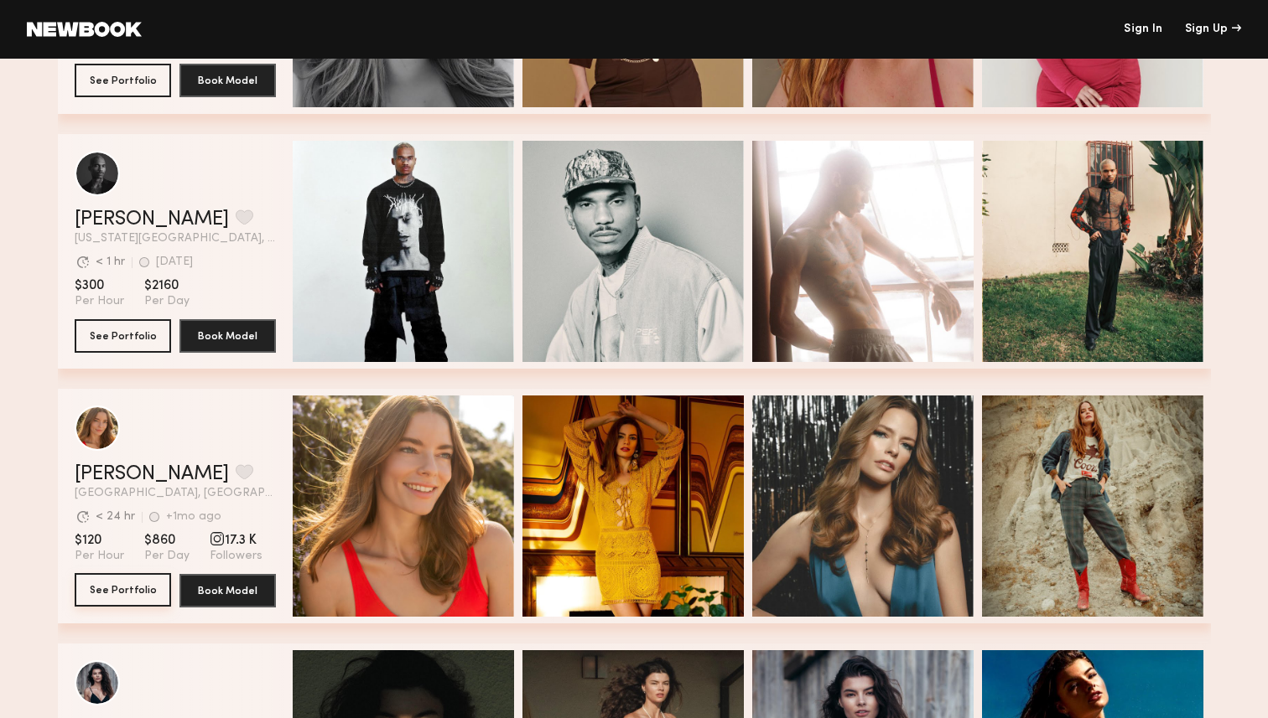
click at [111, 594] on button "See Portfolio" at bounding box center [123, 590] width 96 height 34
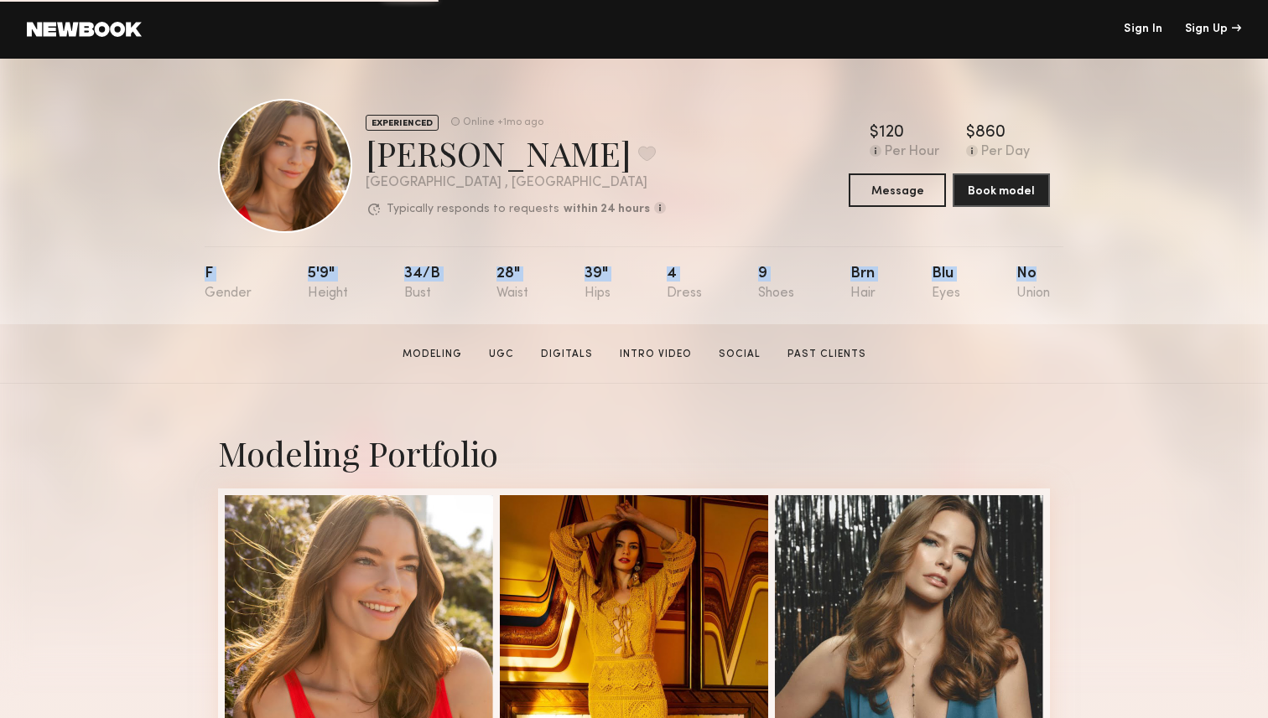
drag, startPoint x: 194, startPoint y: 271, endPoint x: 1113, endPoint y: 299, distance: 919.3
click at [1113, 299] on div "EXPERIENCED Online +1mo ago Jess M. Favorite Los Angeles , CA Typically respond…" at bounding box center [634, 192] width 1268 height 266
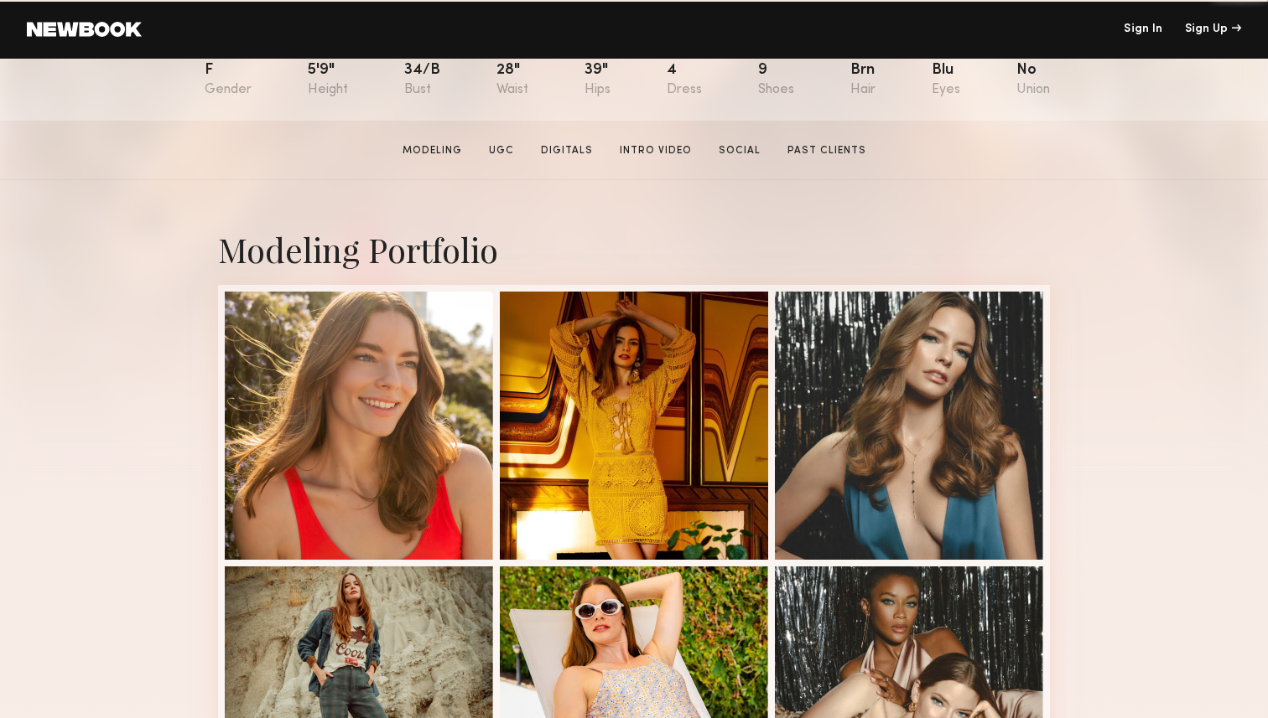
scroll to position [243, 0]
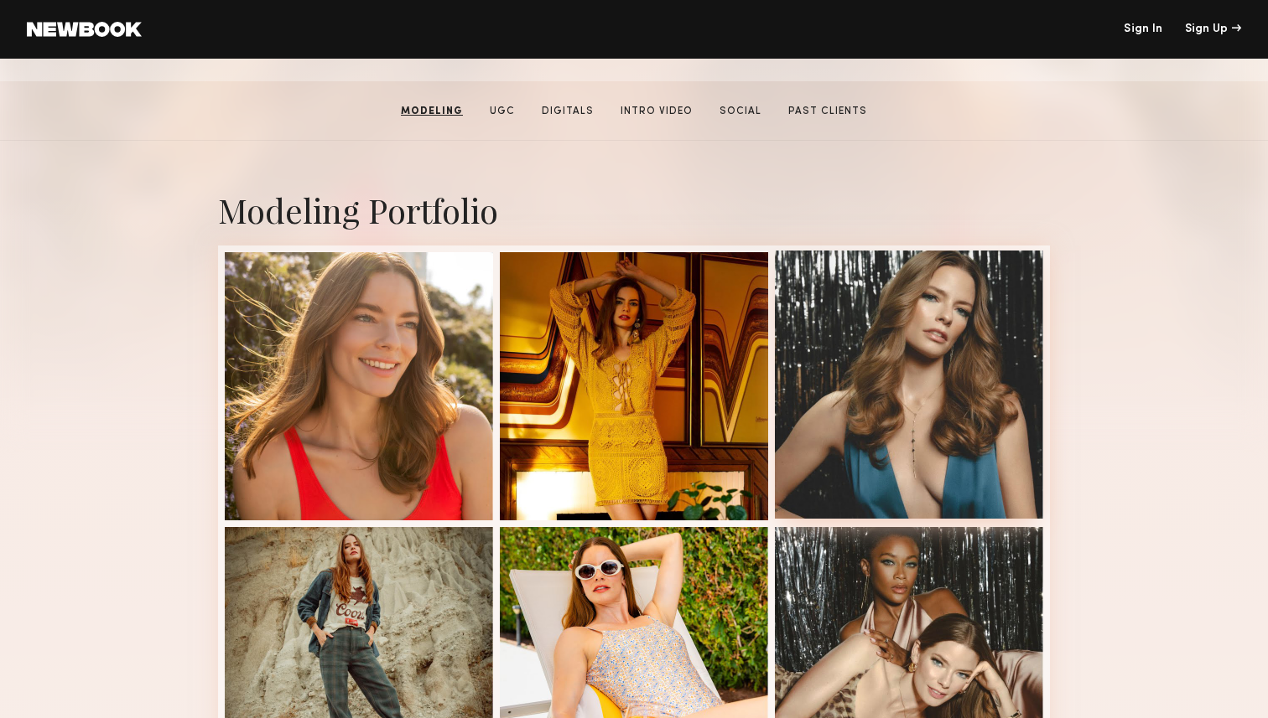
click at [954, 367] on div at bounding box center [909, 385] width 268 height 268
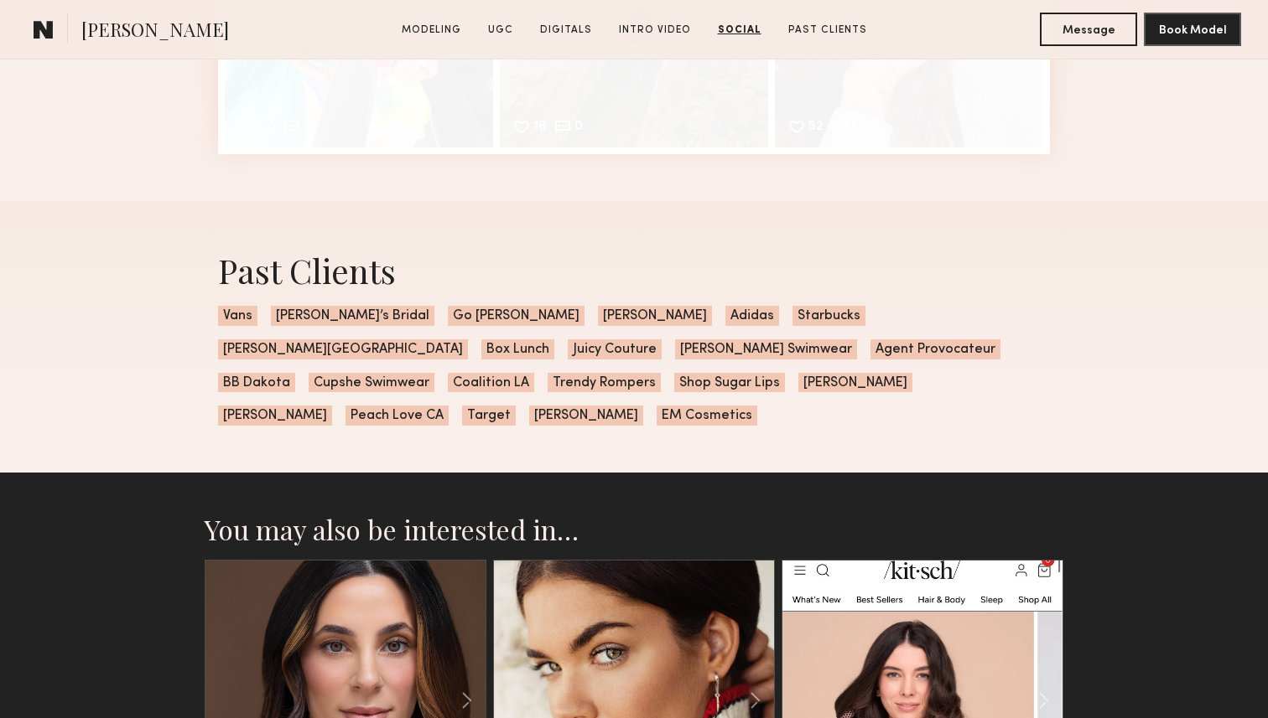
scroll to position [5226, 0]
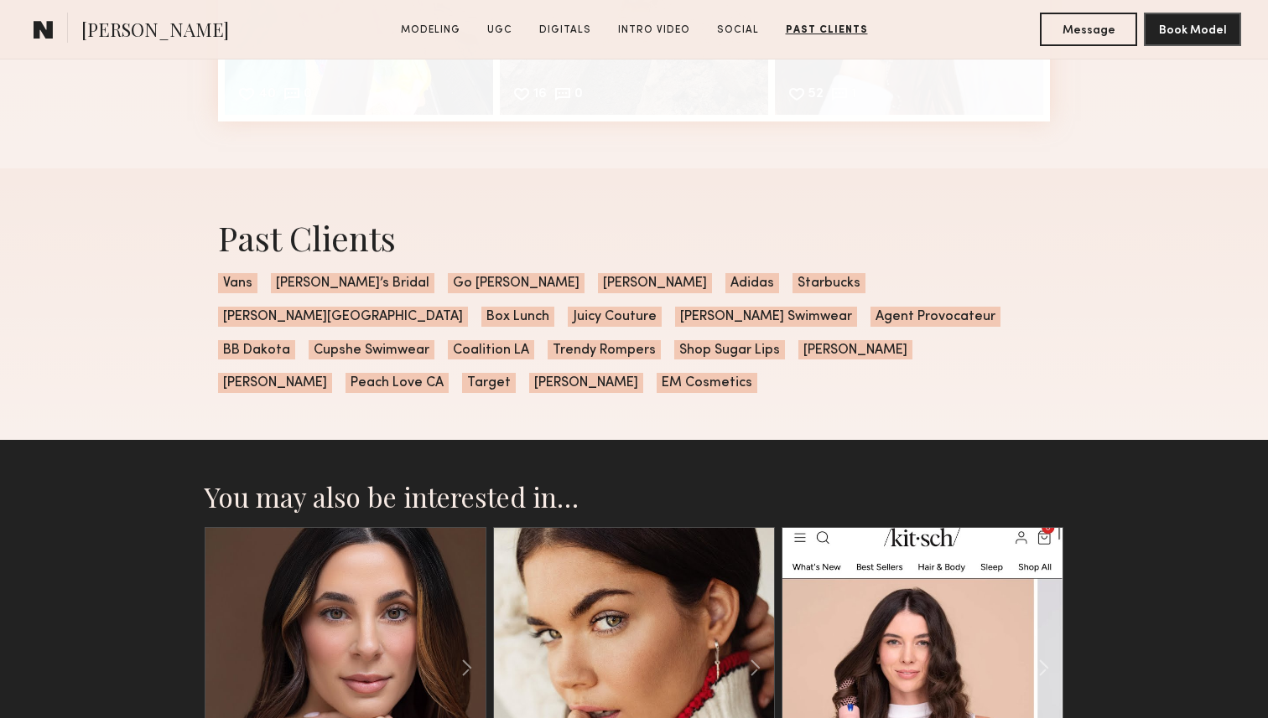
click at [1131, 306] on div "Past Clients Vans David’s Bridal Go Jane Kay Jewelers Adidas Starbucks Anastasi…" at bounding box center [634, 305] width 1268 height 272
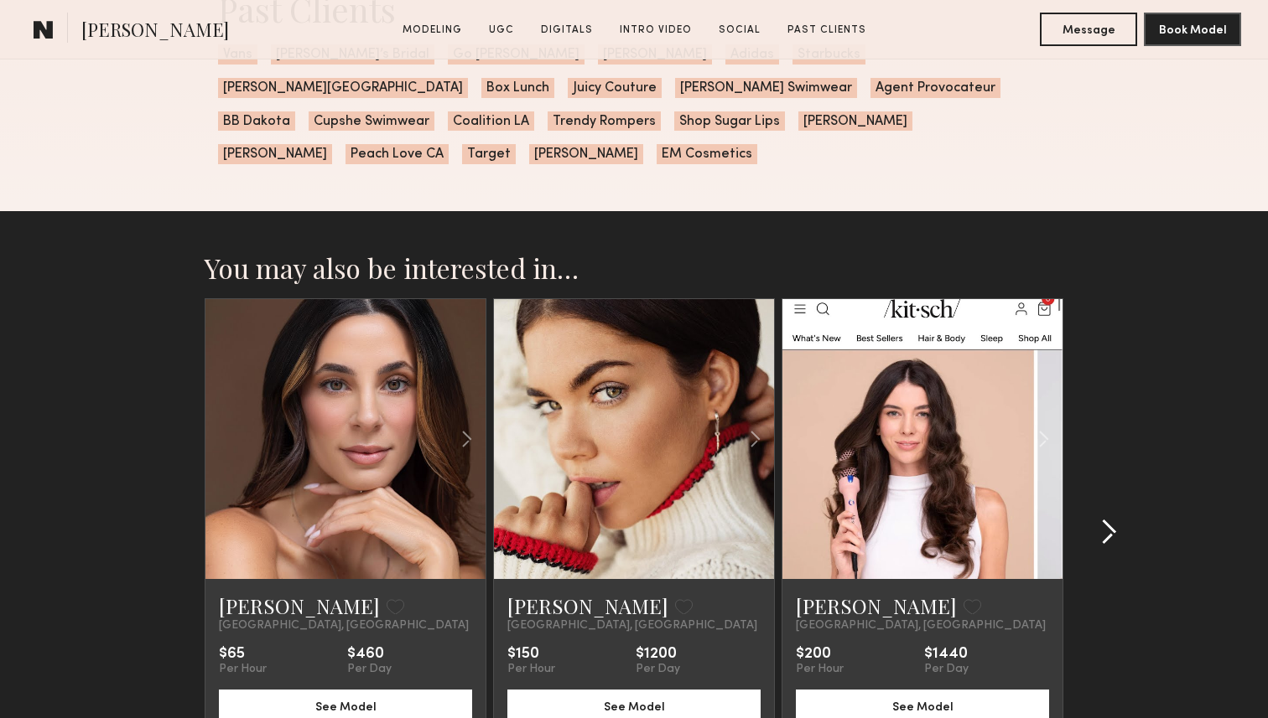
scroll to position [5594, 0]
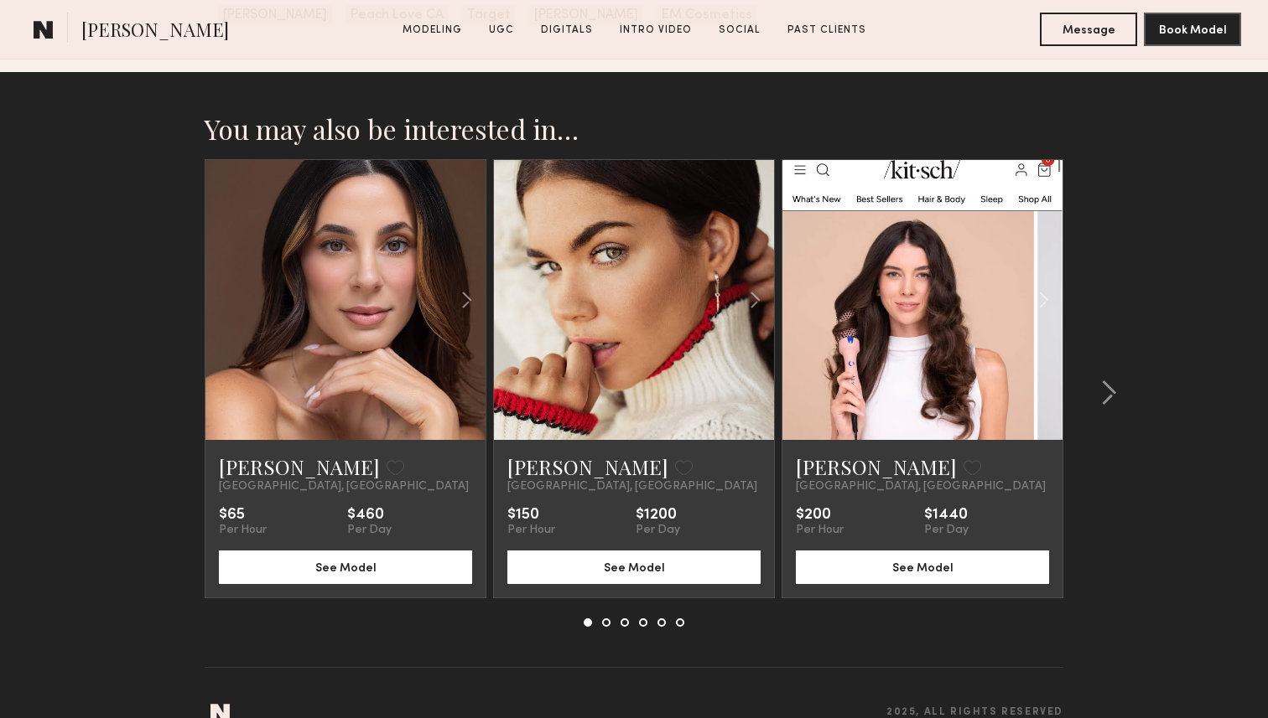
click at [1191, 304] on section "You may also be interested in… Nia C. Favorite Los Angeles, CA $65 Per Hour $46…" at bounding box center [634, 411] width 1268 height 678
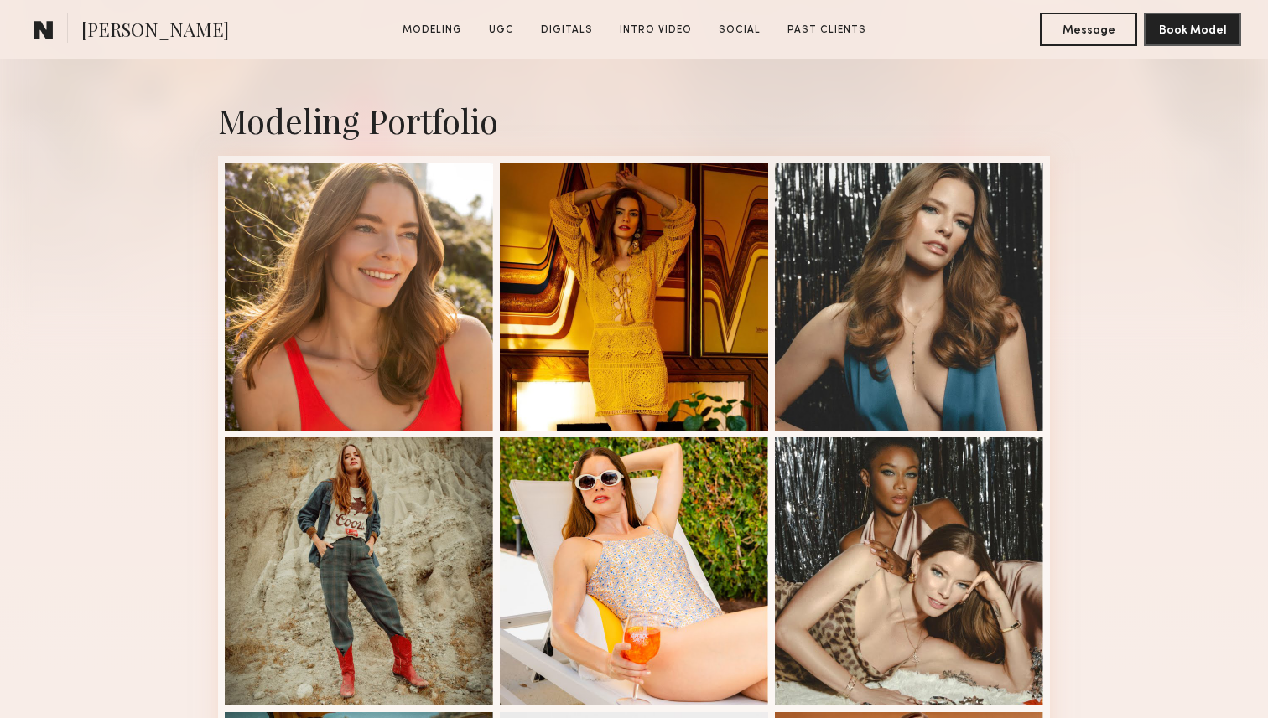
scroll to position [0, 0]
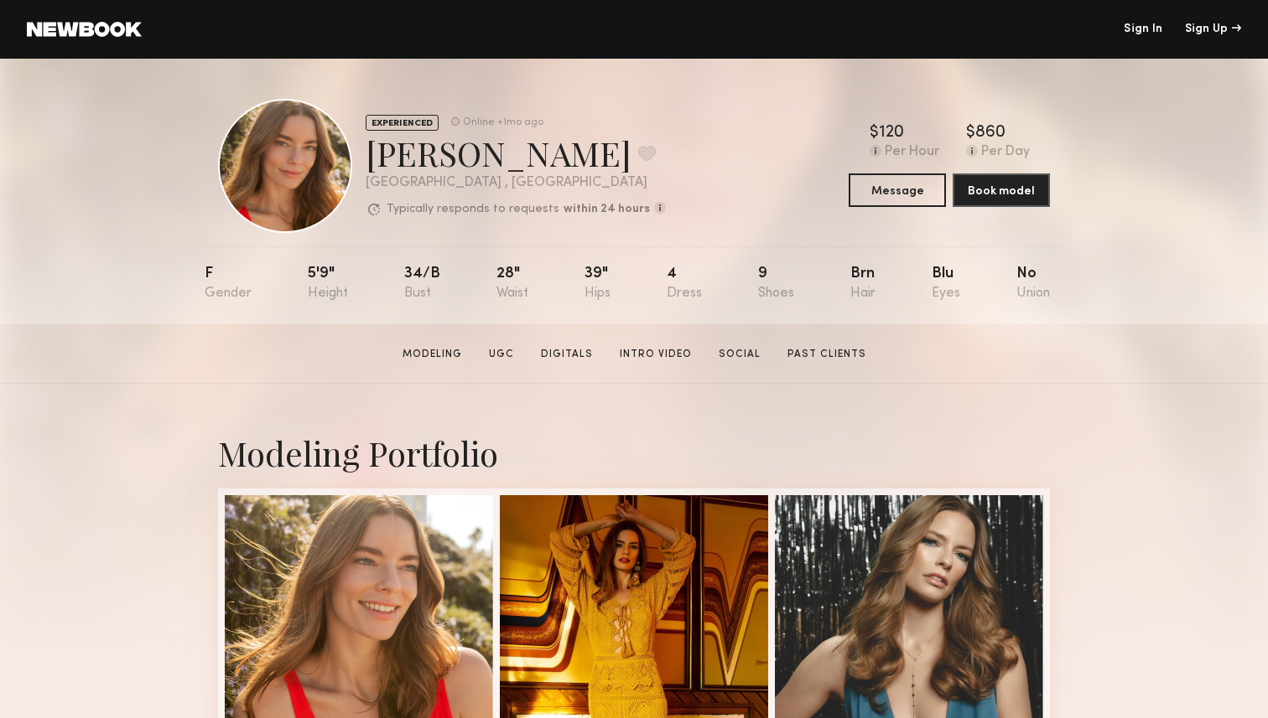
click at [217, 31] on div "Sign In Sign Up" at bounding box center [691, 29] width 1099 height 12
click at [383, 127] on div "EXPERIENCED" at bounding box center [402, 123] width 73 height 16
click at [382, 128] on div "EXPERIENCED" at bounding box center [402, 123] width 73 height 16
click at [561, 115] on div "EXPERIENCED Online +1mo ago" at bounding box center [516, 122] width 300 height 17
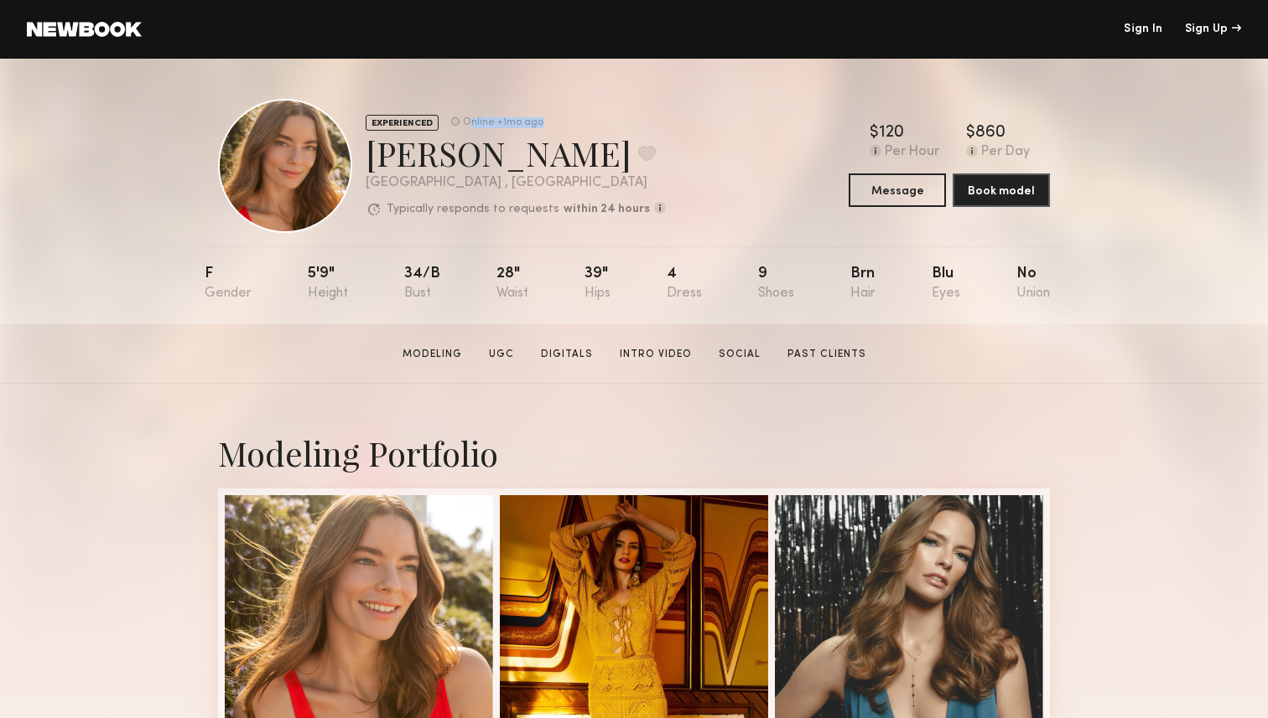
drag, startPoint x: 469, startPoint y: 118, endPoint x: 609, endPoint y: 119, distance: 140.0
click at [610, 119] on div "EXPERIENCED Online +1mo ago" at bounding box center [516, 122] width 300 height 17
click at [609, 119] on div "EXPERIENCED Online +1mo ago" at bounding box center [516, 122] width 300 height 17
click at [642, 143] on div "Jess M. Favorite" at bounding box center [516, 153] width 300 height 44
click at [611, 146] on div "Jess M. Favorite" at bounding box center [516, 153] width 300 height 44
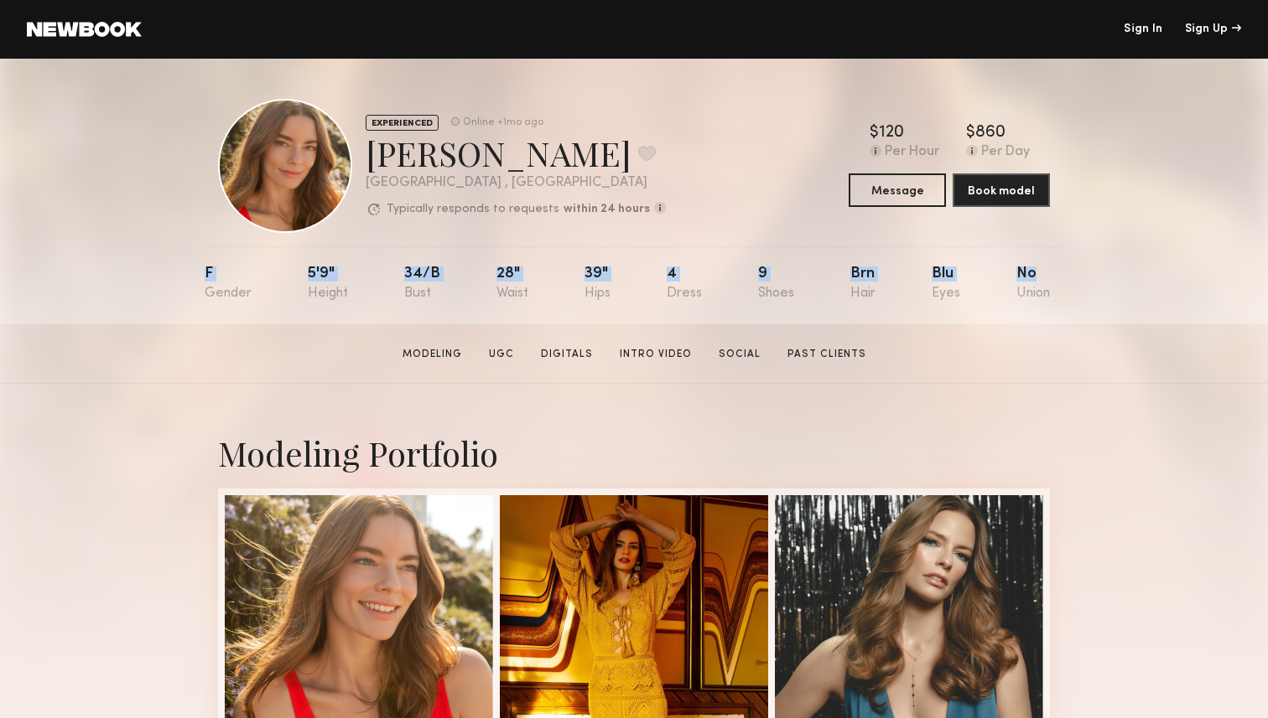
drag, startPoint x: 155, startPoint y: 278, endPoint x: 1113, endPoint y: 294, distance: 958.4
click at [1113, 294] on div "EXPERIENCED Online +1mo ago Jess M. Favorite Los Angeles , CA Typically respond…" at bounding box center [634, 192] width 1268 height 266
drag, startPoint x: 402, startPoint y: 268, endPoint x: 456, endPoint y: 305, distance: 65.1
click at [456, 306] on nb-model-profile-props "F 5'9" 34/b 28" 39" 4 9 Brn Blu No" at bounding box center [634, 285] width 859 height 78
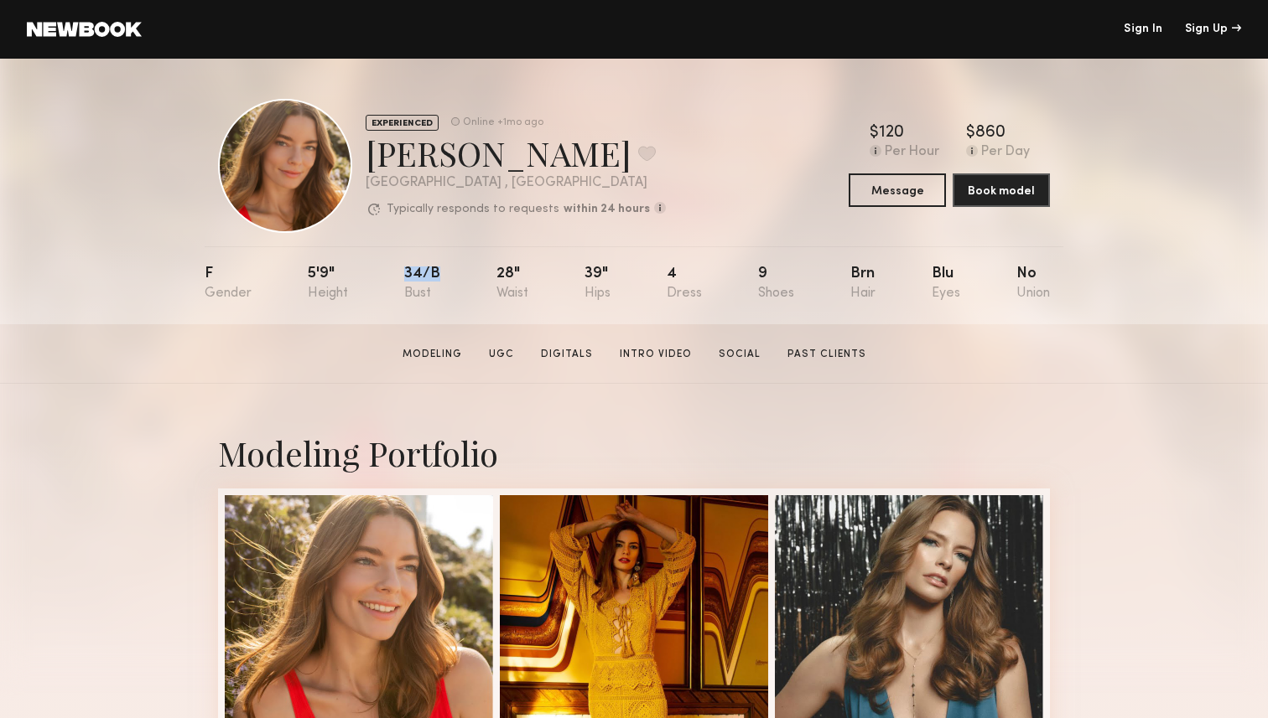
click at [456, 305] on div "F 5'9" 34/b 28" 39" 4 9 Brn Blu No" at bounding box center [627, 285] width 845 height 78
click at [320, 179] on div at bounding box center [285, 166] width 134 height 134
click at [277, 162] on div at bounding box center [285, 166] width 134 height 134
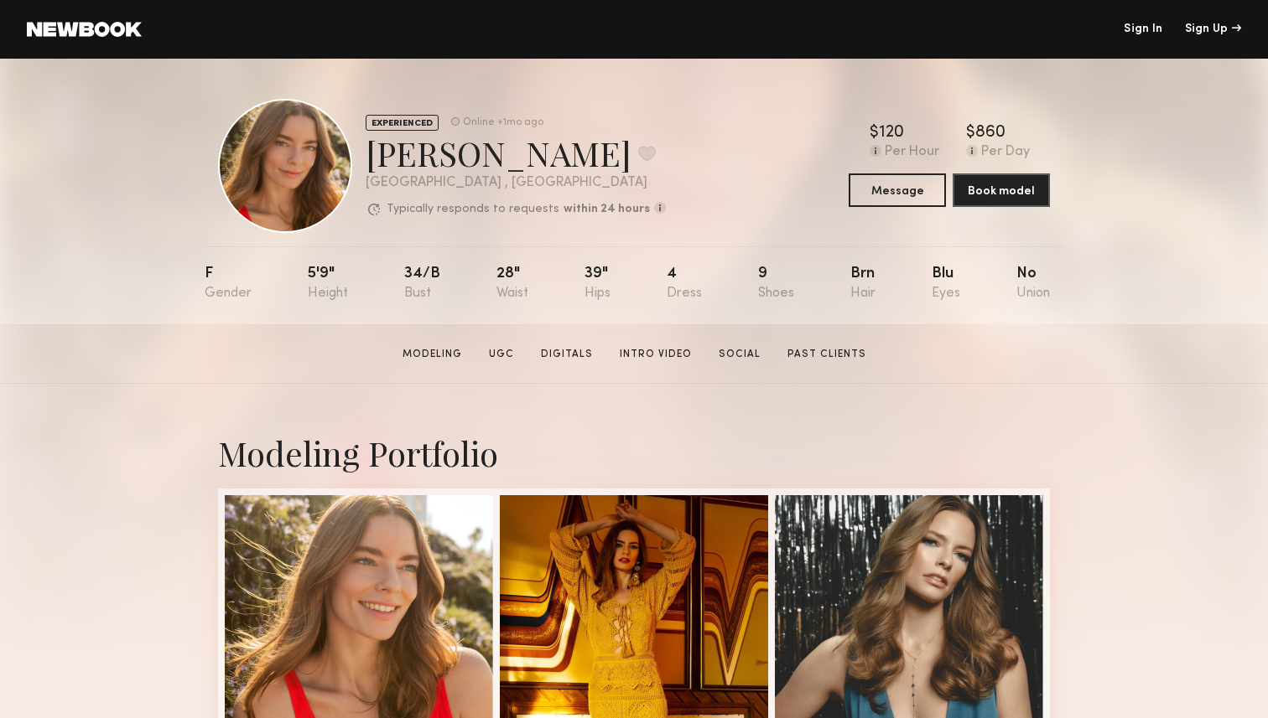
click at [130, 150] on div "EXPERIENCED Online +1mo ago Jess M. Favorite Los Angeles , CA Typically respond…" at bounding box center [634, 192] width 1268 height 266
click at [884, 98] on nb-model-profile-header "EXPERIENCED Online +1mo ago Jess M. Favorite Los Angeles , CA Typically respond…" at bounding box center [634, 146] width 859 height 174
click at [977, 64] on nb-model-profile-header "EXPERIENCED Online +1mo ago Jess M. Favorite Los Angeles , CA Typically respond…" at bounding box center [634, 146] width 859 height 174
click at [875, 62] on nb-model-profile-header "EXPERIENCED Online +1mo ago Jess M. Favorite Los Angeles , CA Typically respond…" at bounding box center [634, 146] width 859 height 174
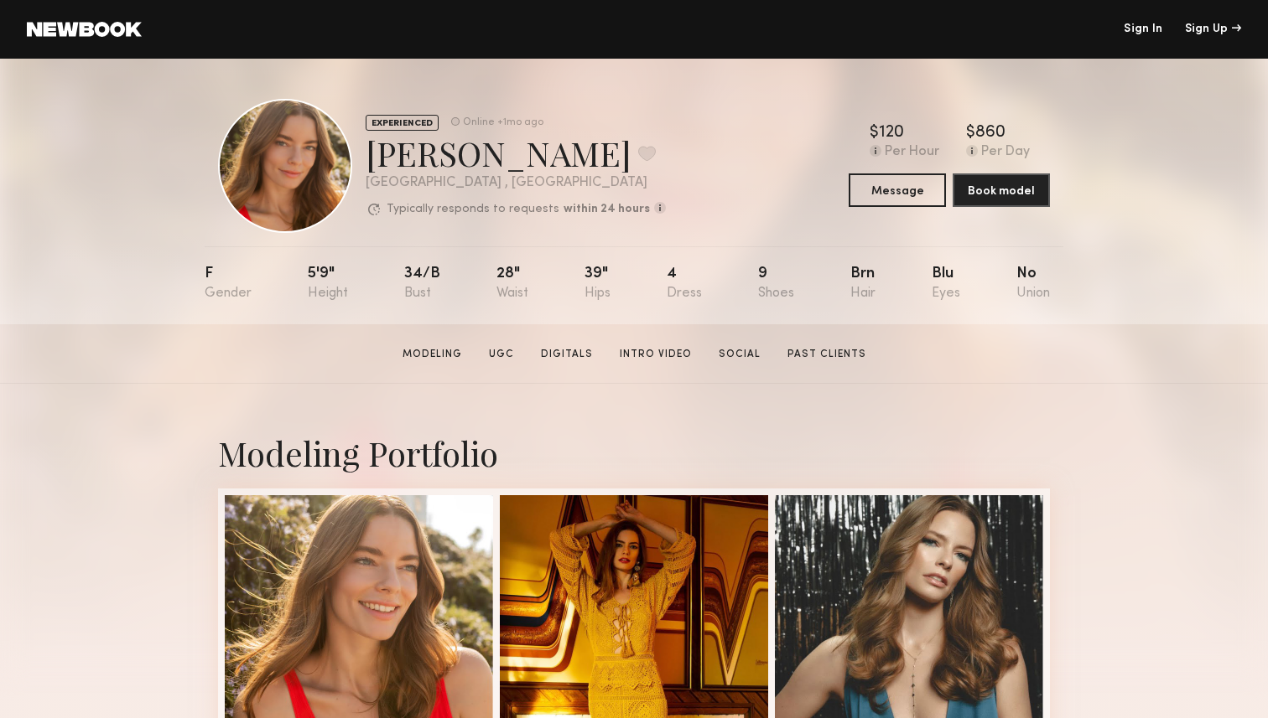
click at [454, 39] on header "Sign In Sign Up" at bounding box center [634, 29] width 1268 height 59
